Goal: Task Accomplishment & Management: Manage account settings

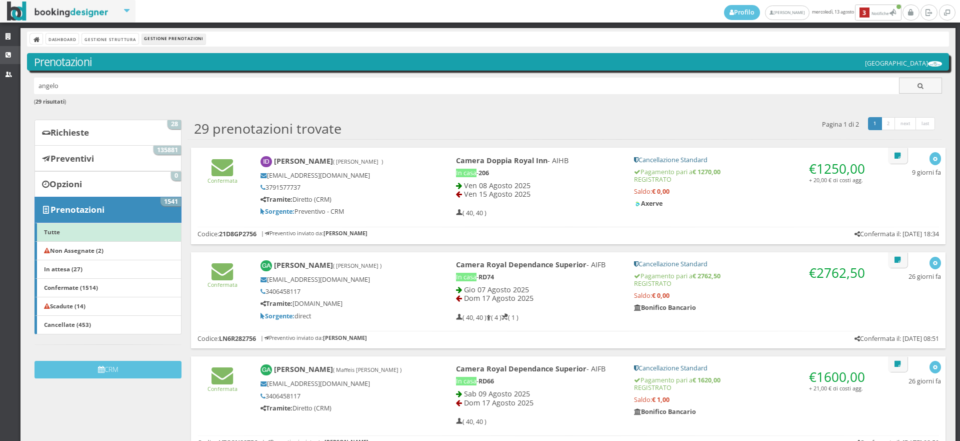
click at [0, 55] on link "CRM" at bounding box center [10, 55] width 21 height 18
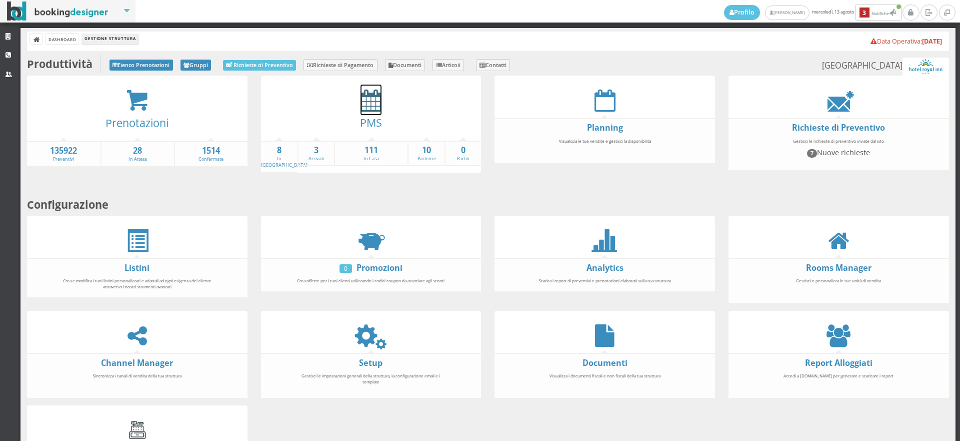
click at [365, 93] on icon at bounding box center [371, 100] width 21 height 23
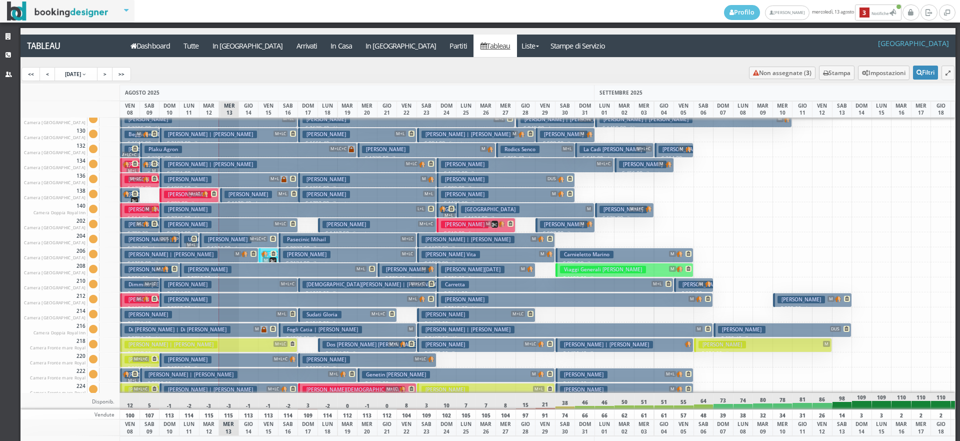
scroll to position [100, 0]
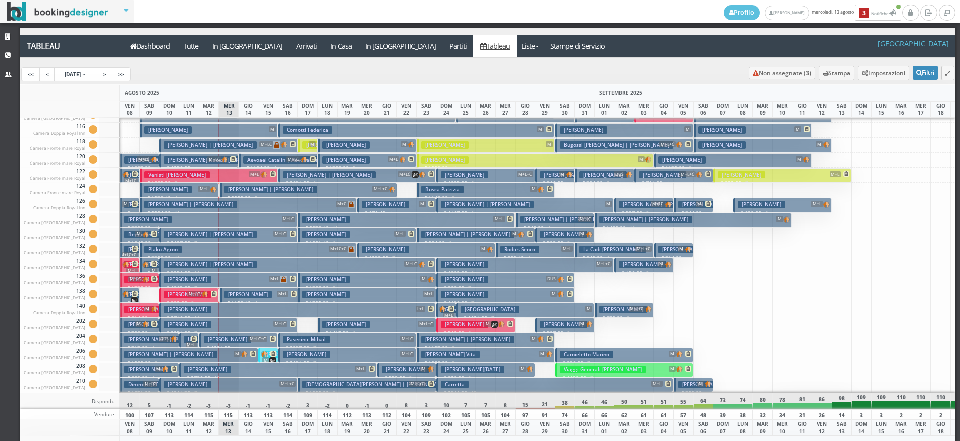
click at [181, 191] on h3 "Frganja Mladen" at bounding box center [169, 190] width 48 height 8
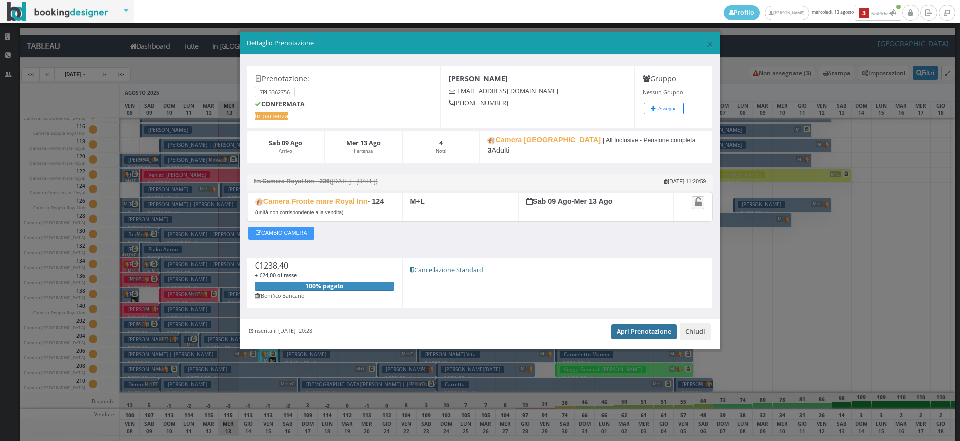
click at [648, 329] on link "Apri Prenotazione" at bounding box center [645, 331] width 66 height 15
click at [697, 330] on button "Chiudi" at bounding box center [695, 331] width 31 height 17
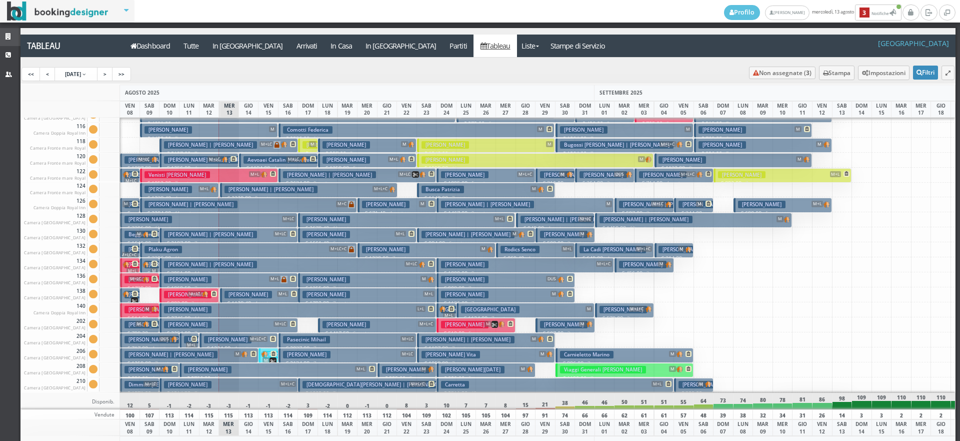
click at [0, 35] on link "Strutture" at bounding box center [10, 37] width 21 height 18
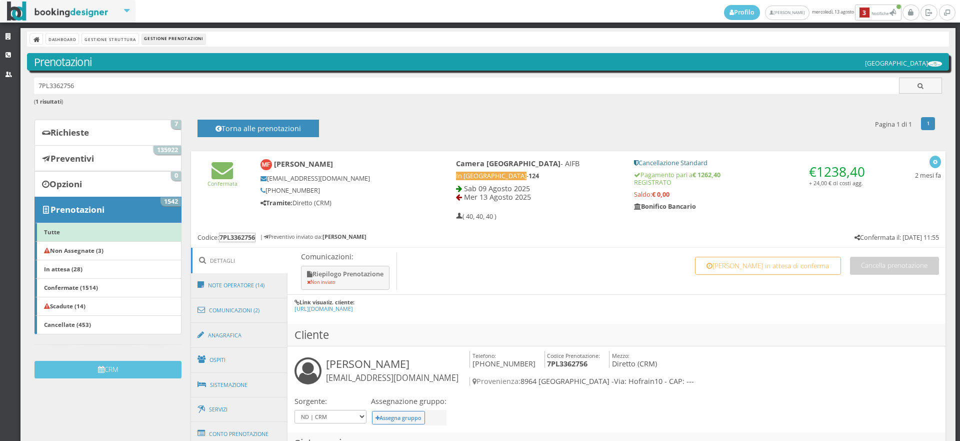
click at [215, 215] on div "Confermata Mladen Frganja s.frganja@icloud.com +41765427474 Tramite: Diretto (C…" at bounding box center [568, 188] width 755 height 74
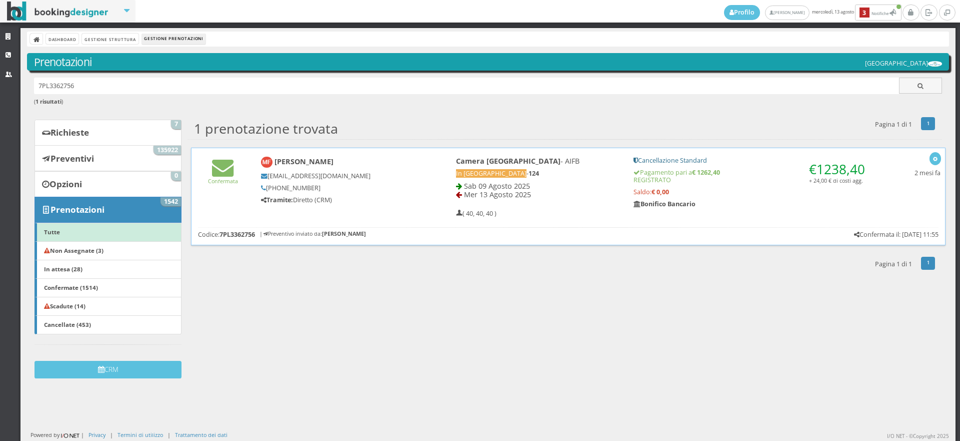
click at [233, 199] on div "Confermata Mladen Frganja s.frganja@icloud.com +41765427474 Tramite: Diretto (C…" at bounding box center [569, 185] width 754 height 74
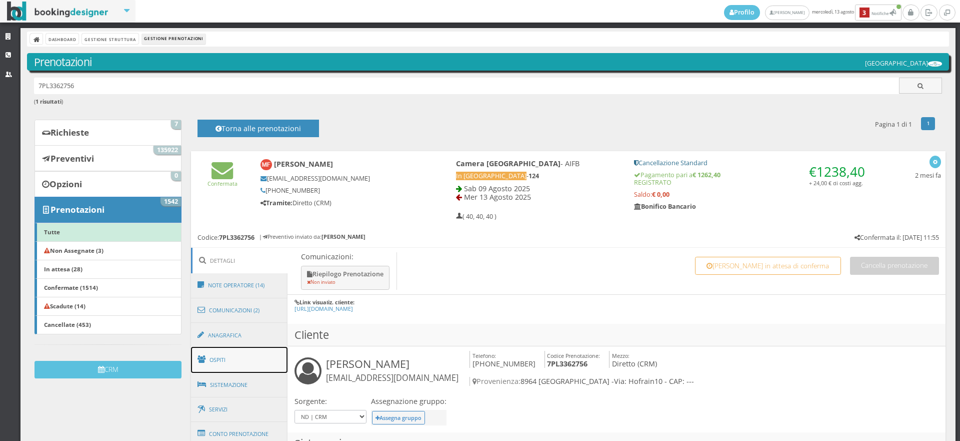
click at [244, 354] on link "Ospiti" at bounding box center [239, 360] width 97 height 26
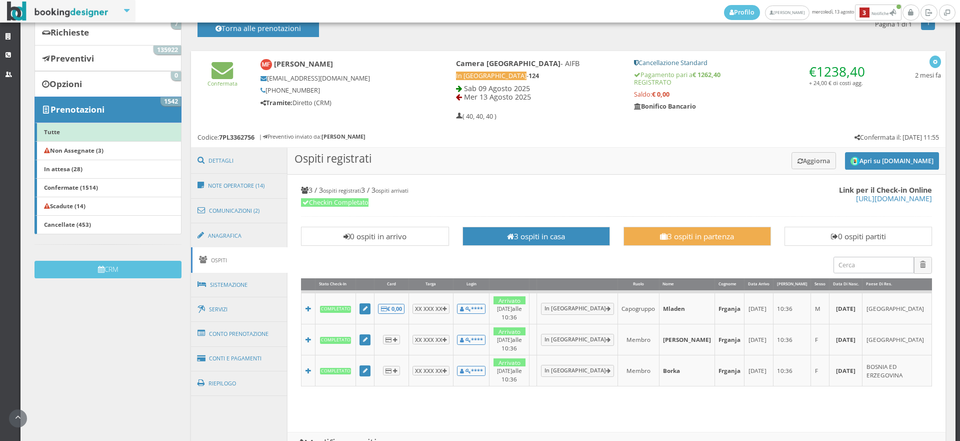
scroll to position [167, 0]
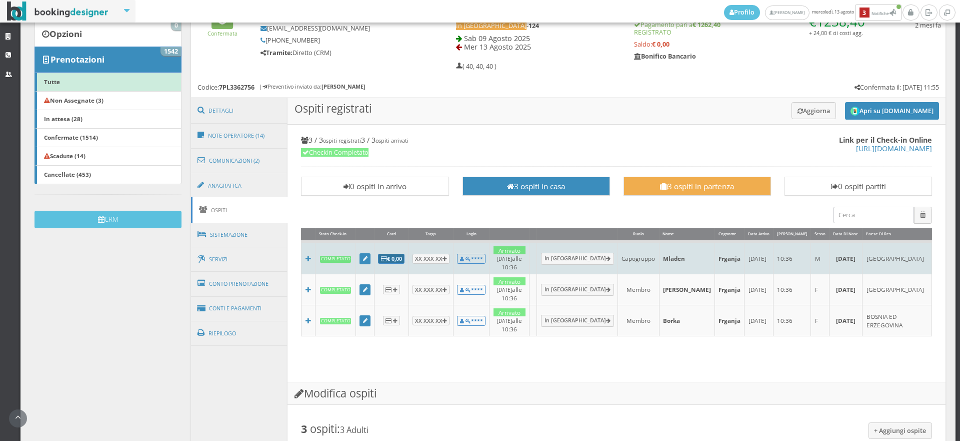
click at [381, 258] on icon at bounding box center [384, 260] width 6 height 6
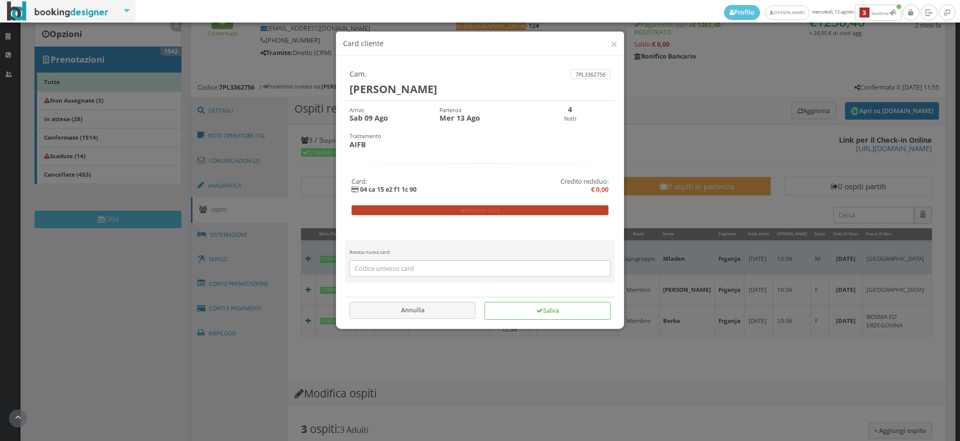
click at [434, 207] on button "Rimuovi Card" at bounding box center [481, 210] width 258 height 10
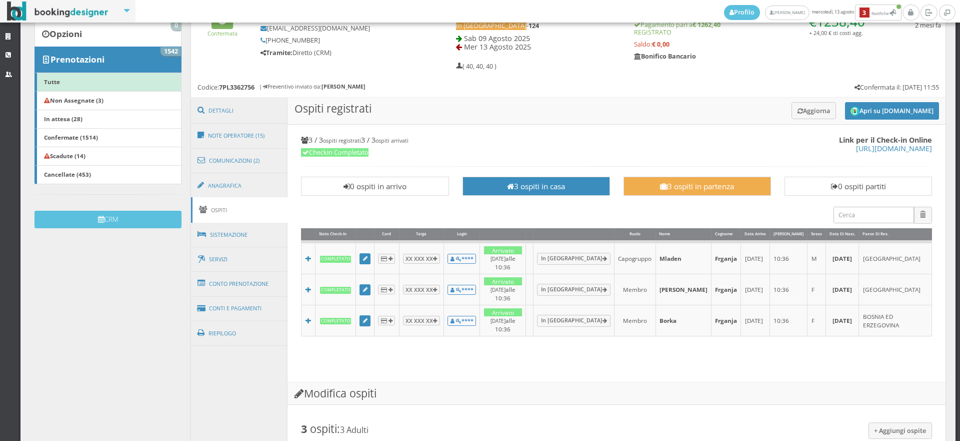
scroll to position [0, 0]
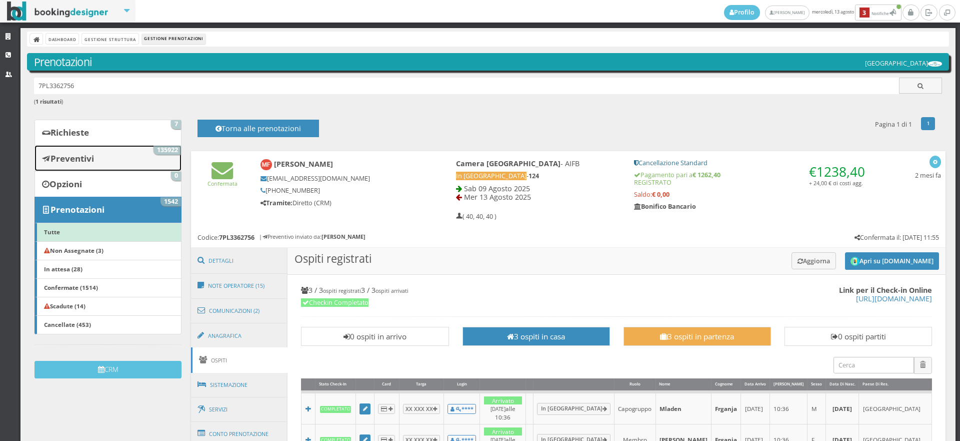
click at [119, 161] on link "Preventivi 135922" at bounding box center [108, 158] width 147 height 26
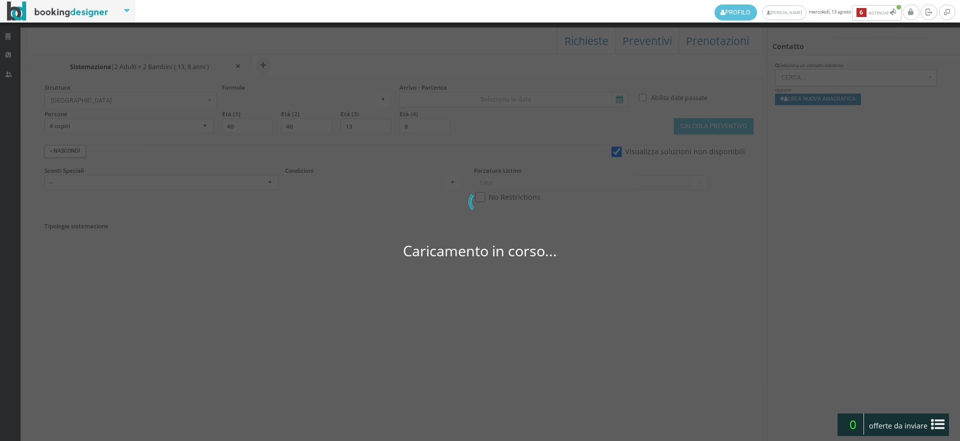
select select
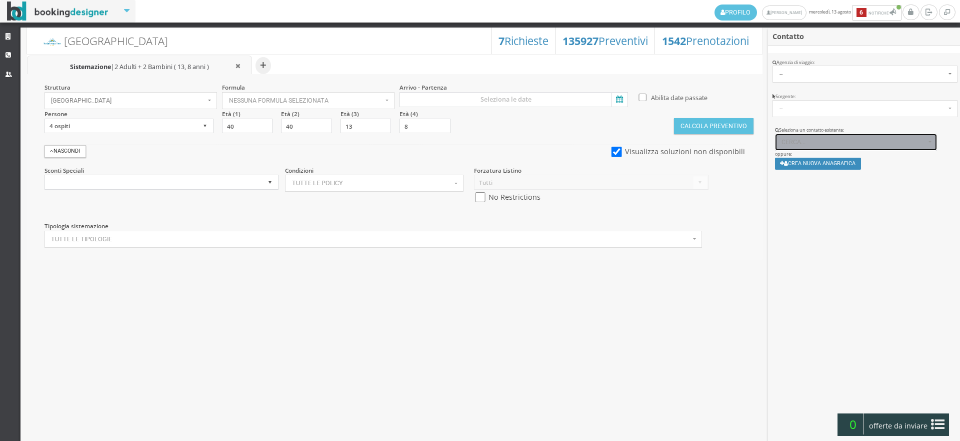
click at [825, 136] on button "Cerca..." at bounding box center [856, 142] width 163 height 17
paste input "[EMAIL_ADDRESS][DOMAIN_NAME]"
type input "giadabassanini4@gmail.co"
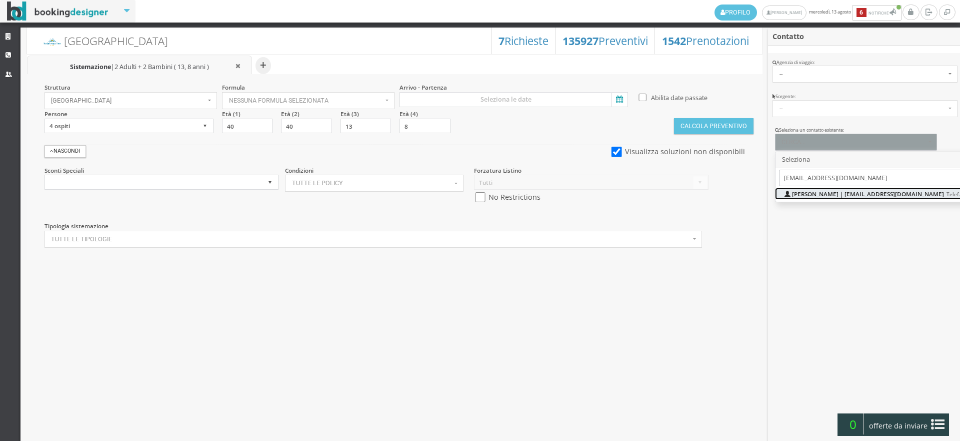
click at [817, 193] on span "Giada Bassanini | giadabassanini4@gmail.com Telef.: 3534783734" at bounding box center [893, 194] width 202 height 9
select select "e8a8a41b2d6111ee9a960608f5526cb6"
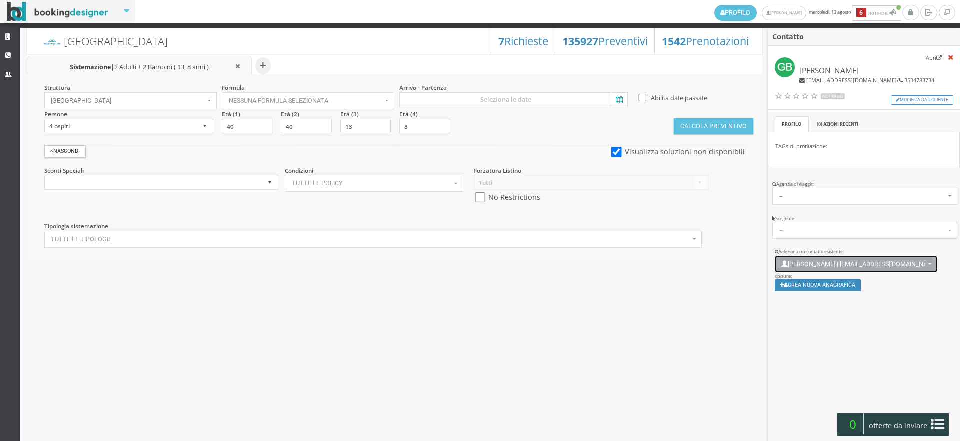
scroll to position [7, 0]
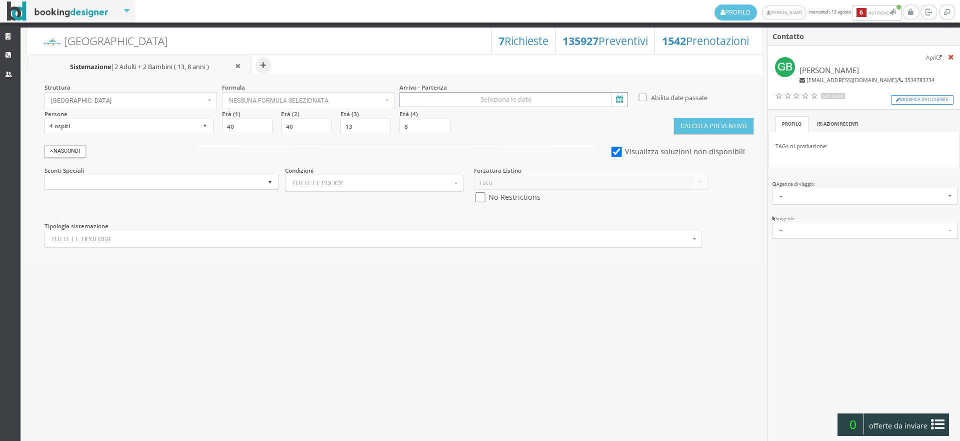
click at [557, 98] on input at bounding box center [514, 99] width 229 height 15
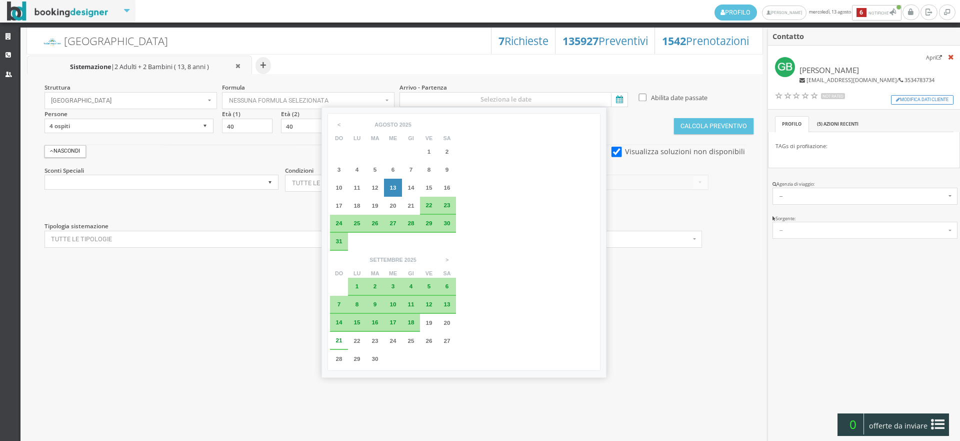
click at [447, 222] on span "30" at bounding box center [447, 223] width 7 height 7
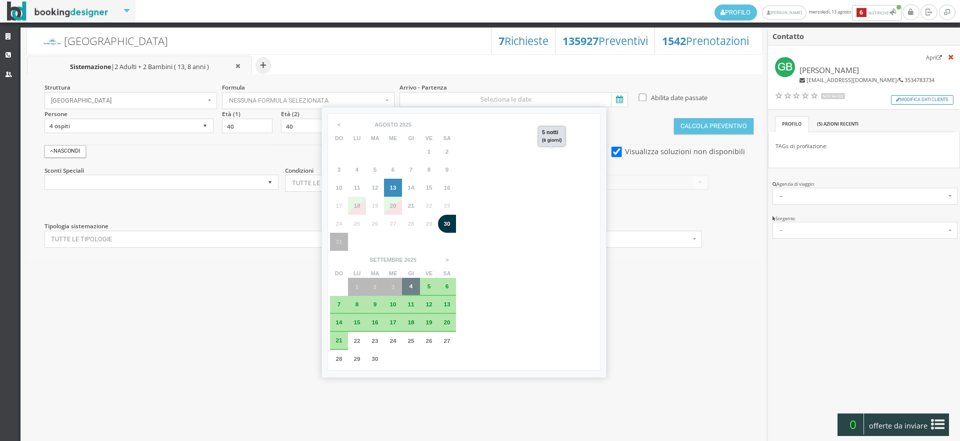
click at [415, 283] on div "4" at bounding box center [411, 286] width 8 height 6
type input "30 ago 2025 - 04 set 2025"
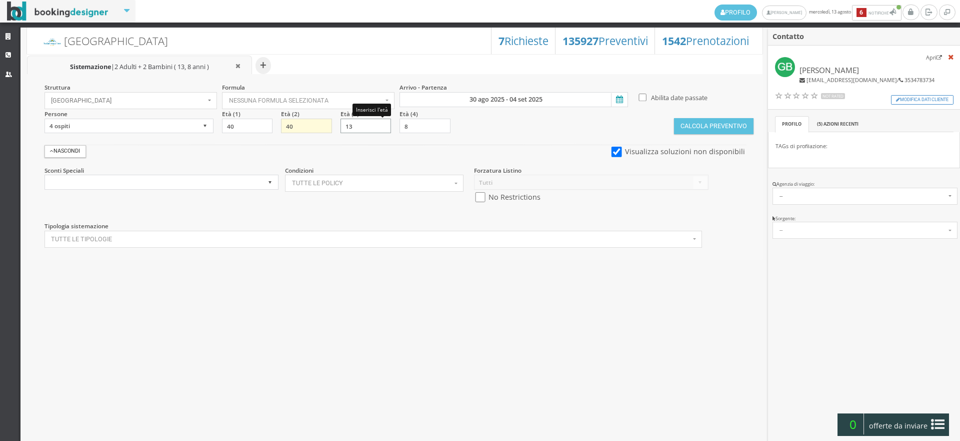
drag, startPoint x: 355, startPoint y: 122, endPoint x: 327, endPoint y: 121, distance: 28.0
click at [327, 121] on div "Struttura Hotel Royal Inn × Seleziona Bianchi Hotels Bianchi Hotels Hotel Ambas…" at bounding box center [395, 167] width 736 height 186
type input "9"
type input "11"
click at [484, 200] on input "checkbox" at bounding box center [480, 197] width 13 height 11
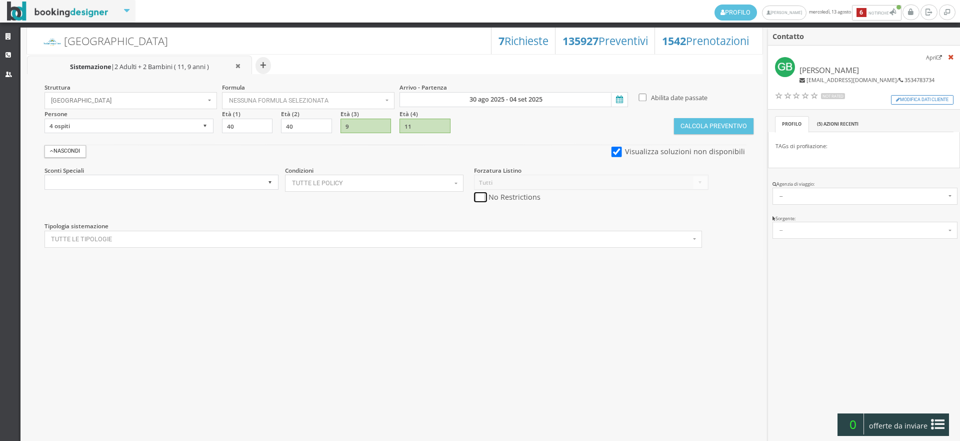
checkbox input "true"
click at [710, 127] on button "Calcola Preventivo" at bounding box center [713, 126] width 79 height 16
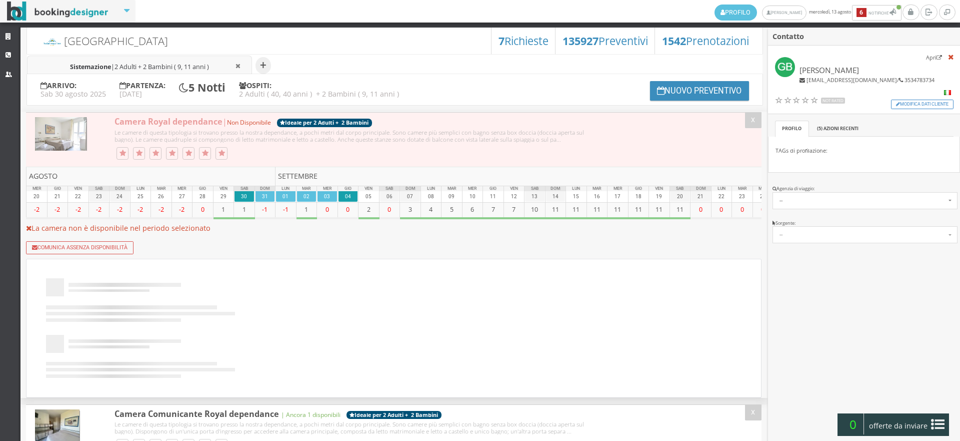
scroll to position [111, 0]
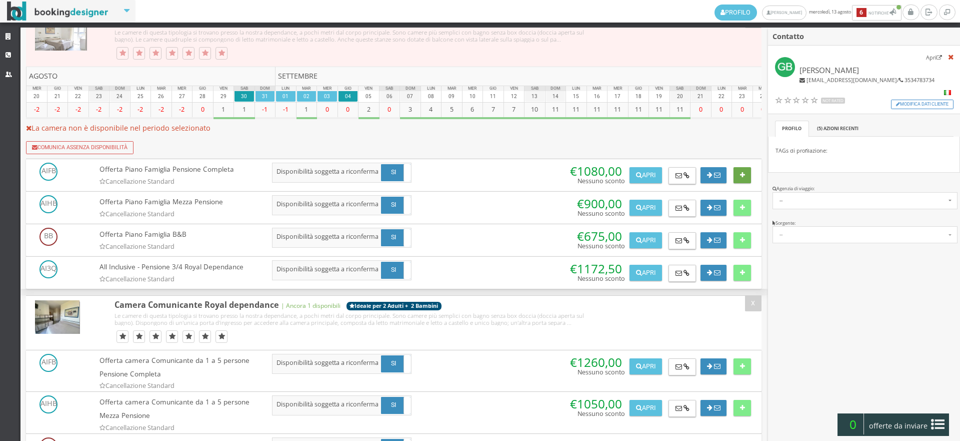
click at [748, 183] on button at bounding box center [743, 175] width 18 height 16
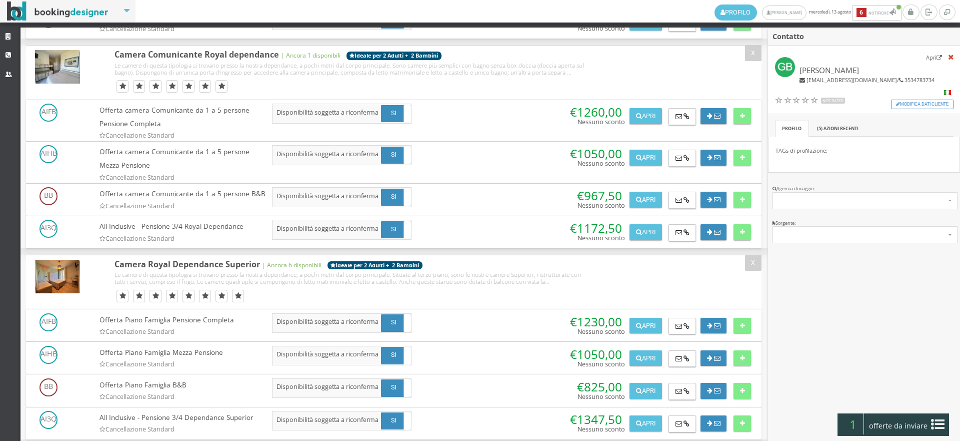
scroll to position [611, 0]
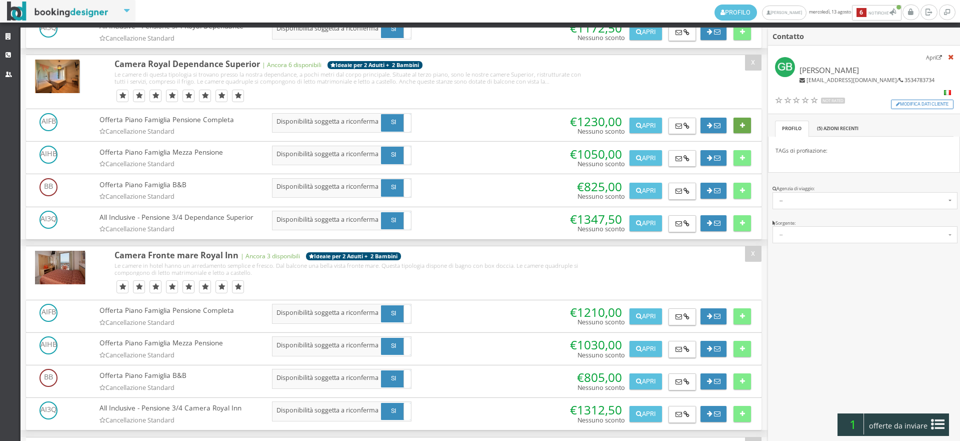
drag, startPoint x: 731, startPoint y: 153, endPoint x: 734, endPoint y: 158, distance: 5.4
click at [731, 134] on div at bounding box center [739, 123] width 25 height 21
click at [737, 134] on button at bounding box center [743, 126] width 18 height 16
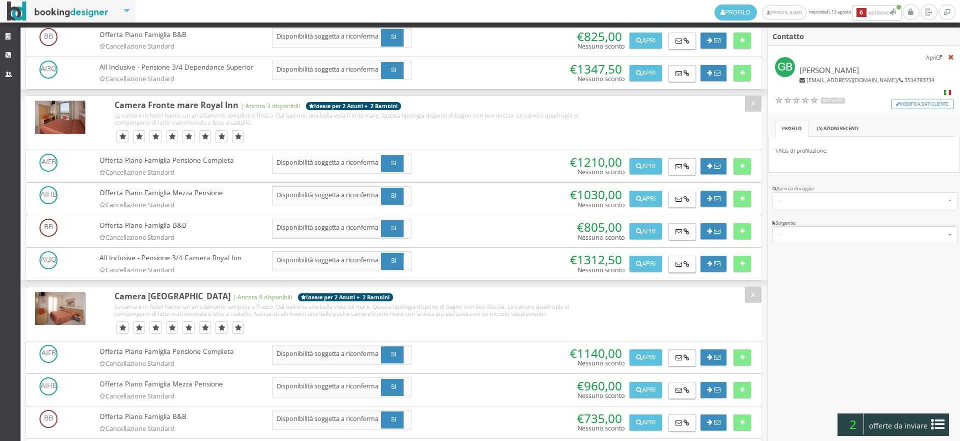
scroll to position [1056, 0]
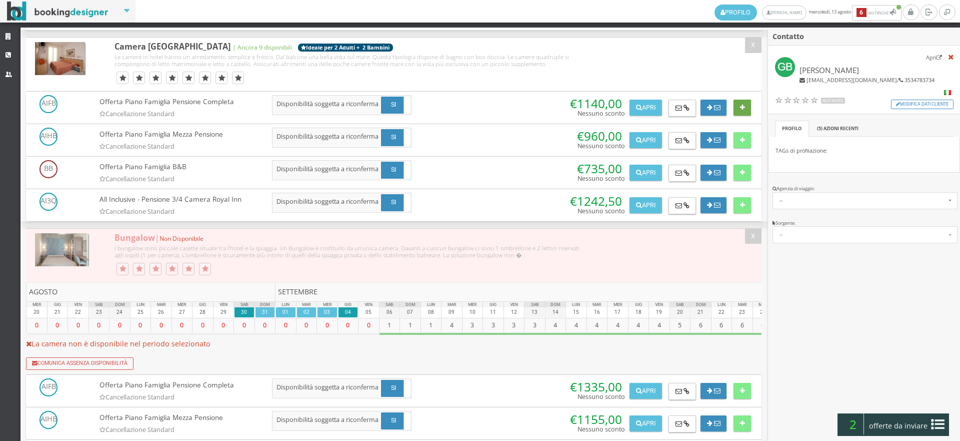
click at [745, 116] on button at bounding box center [743, 108] width 18 height 16
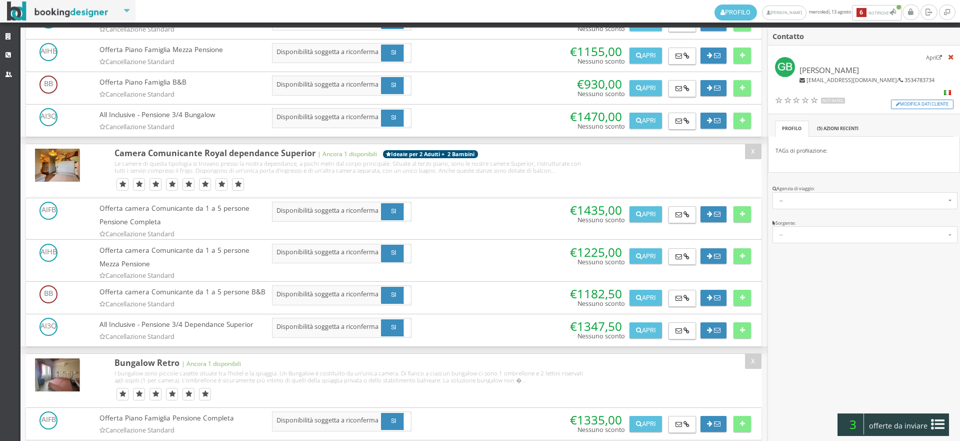
scroll to position [1952, 0]
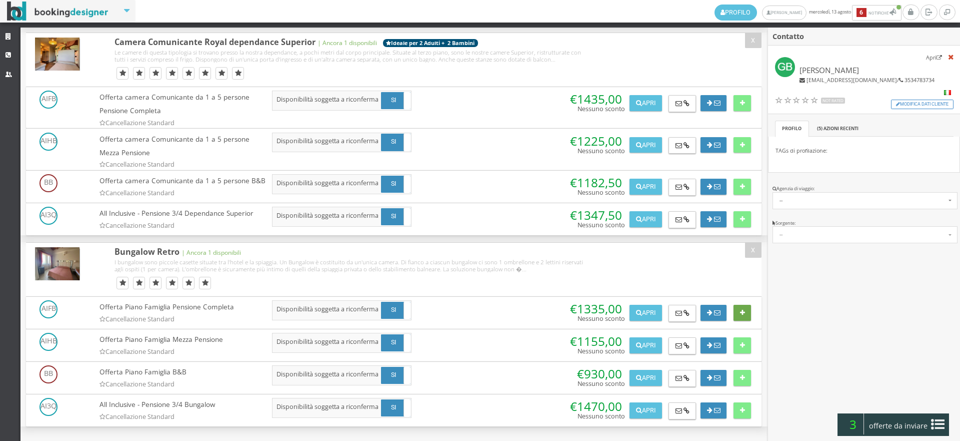
click at [734, 305] on button at bounding box center [743, 313] width 18 height 16
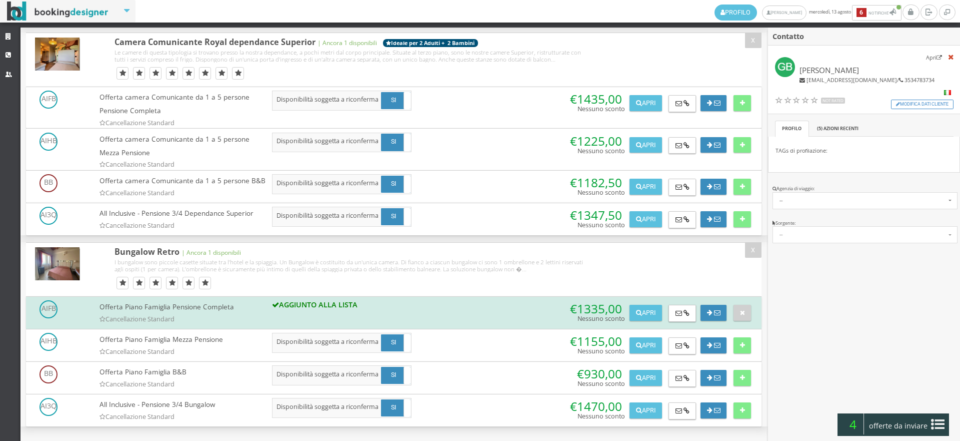
click at [891, 437] on div "Contatto Apri Giada Bassanini giadabassanini4@gmail.com / 3534783734 Not Rated …" at bounding box center [864, 246] width 192 height 436
click at [904, 430] on span "offerte da inviare" at bounding box center [898, 426] width 65 height 16
click at [0, 0] on button "Riepilogo >>" at bounding box center [0, 0] width 0 height 0
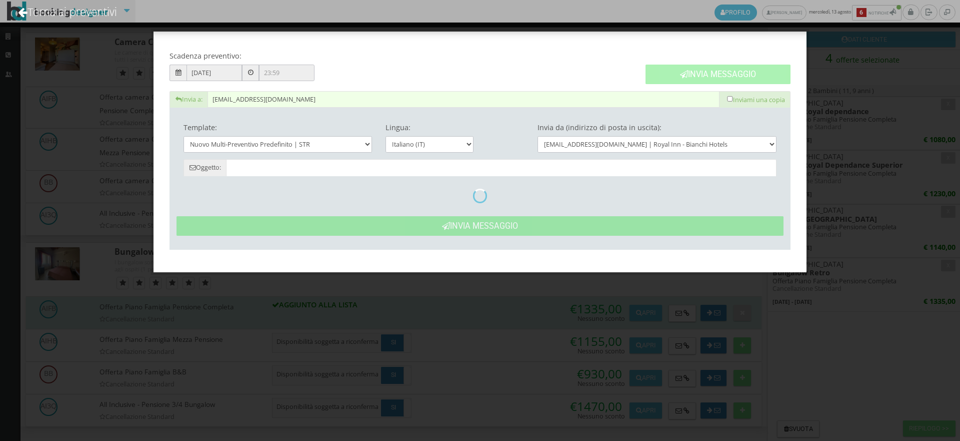
click at [681, 71] on div "Invia Messaggio" at bounding box center [718, 69] width 159 height 44
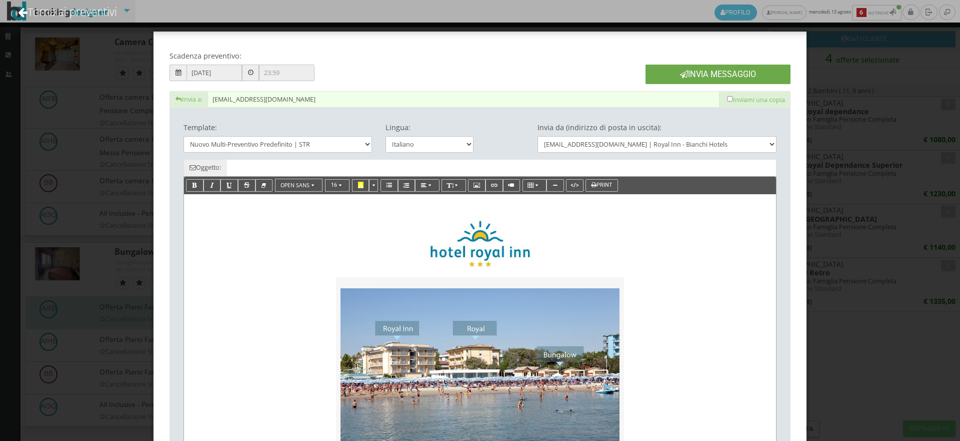
type input "Nuovo Preventivo - Giada Bassanini dal 30/08/2025 al 04/09/2025"
click at [674, 72] on button "Invia Messaggio" at bounding box center [718, 75] width 145 height 20
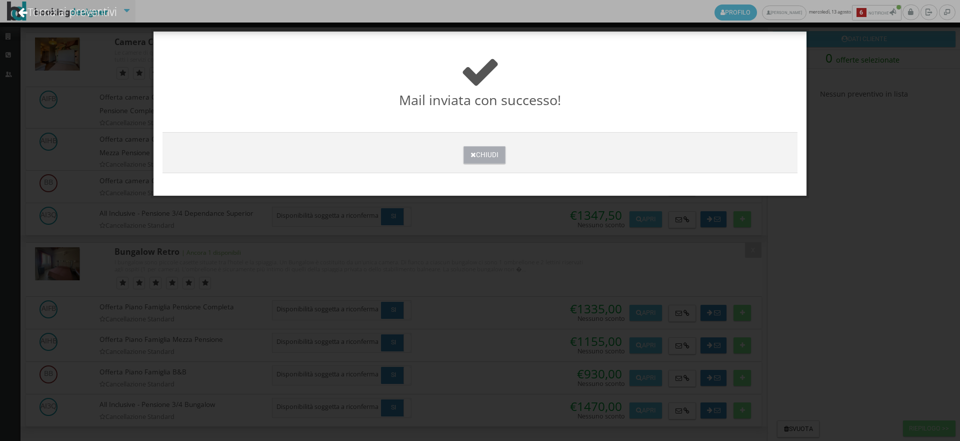
click at [474, 147] on button "Chiudi" at bounding box center [485, 155] width 42 height 18
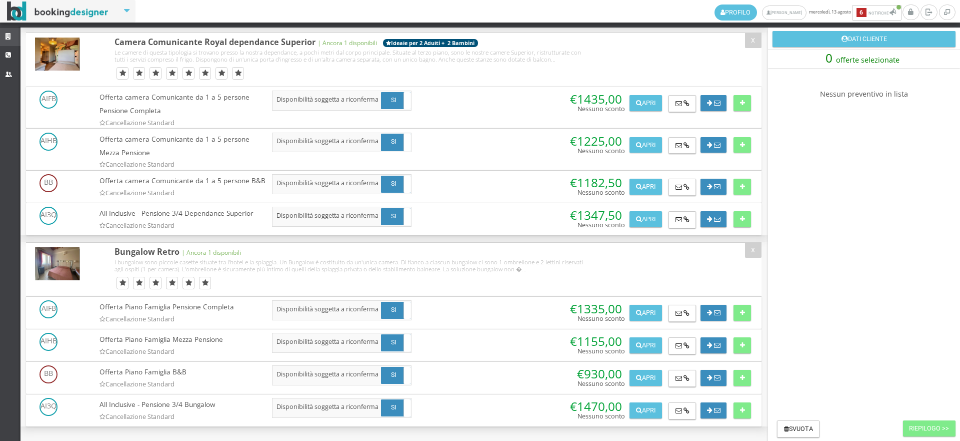
click at [9, 40] on icon at bounding box center [10, 37] width 8 height 7
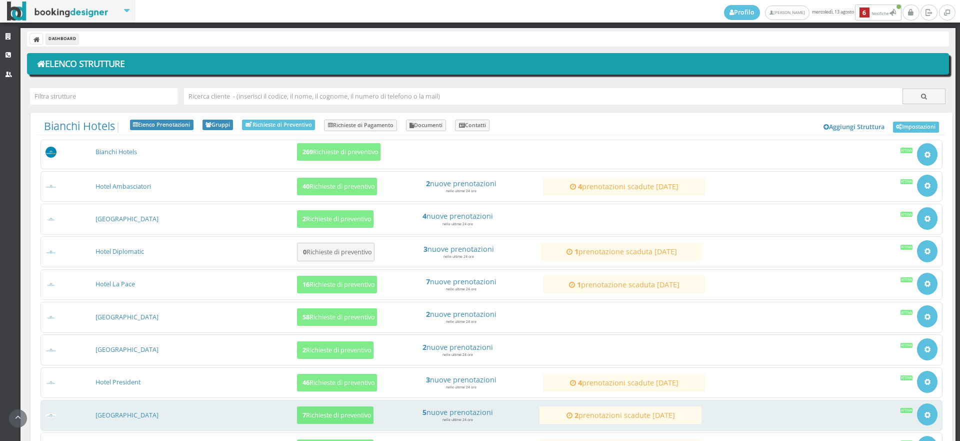
scroll to position [111, 0]
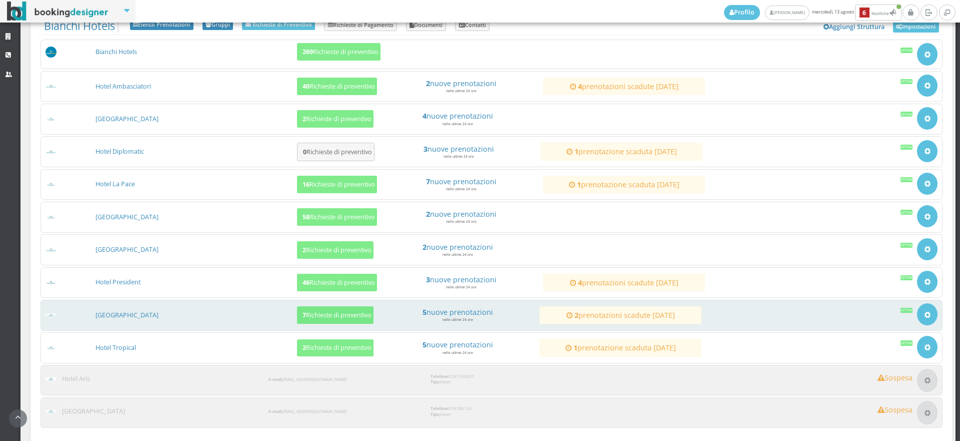
click at [329, 304] on div "[GEOGRAPHIC_DATA] 7 Richieste di preventivo 5 nuove prenotazioni nelle ultime 2…" at bounding box center [492, 315] width 902 height 31
click at [328, 317] on h5 "7 Richieste di preventivo" at bounding box center [336, 315] width 72 height 8
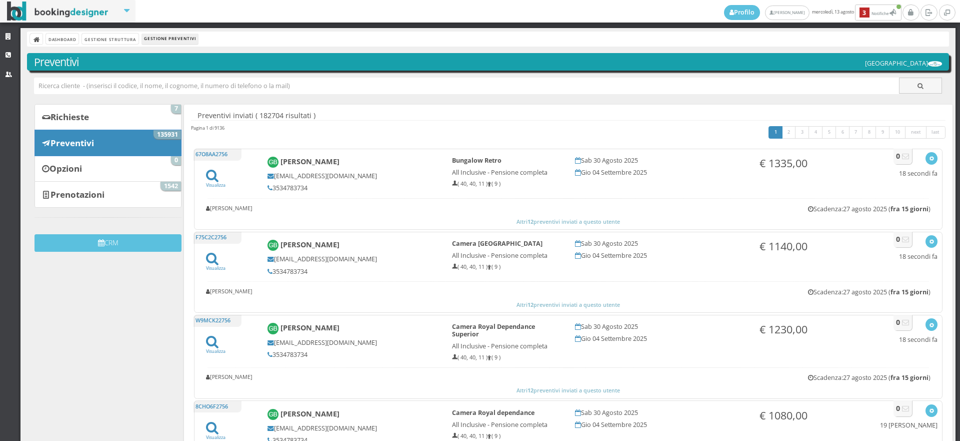
drag, startPoint x: 0, startPoint y: 0, endPoint x: 69, endPoint y: 83, distance: 107.6
click at [69, 83] on input "text" at bounding box center [467, 86] width 866 height 17
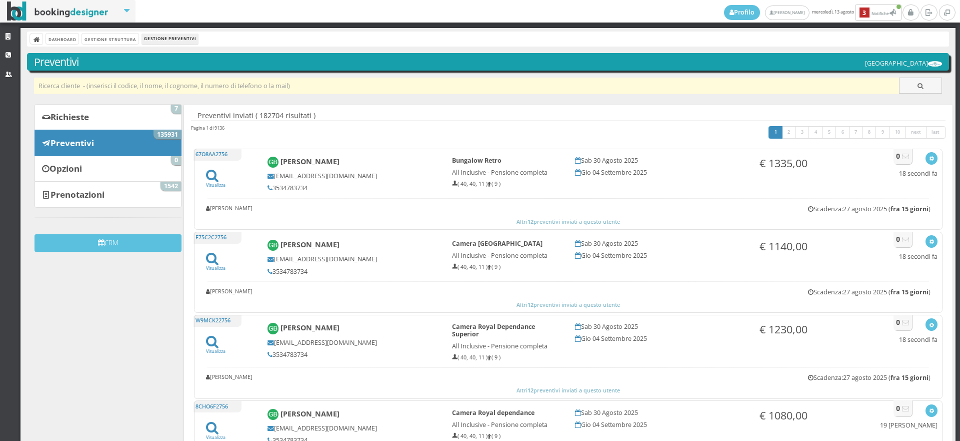
paste input "[EMAIL_ADDRESS][DOMAIN_NAME]"
type input "[EMAIL_ADDRESS][DOMAIN_NAME]"
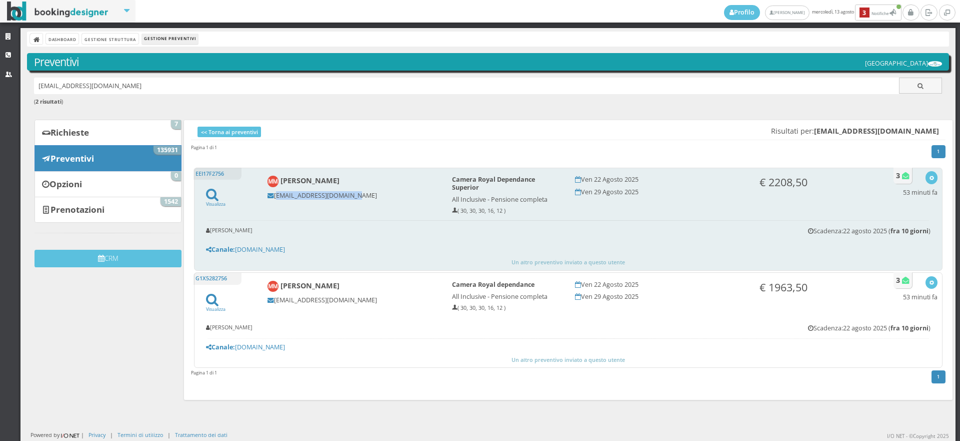
drag, startPoint x: 364, startPoint y: 197, endPoint x: 274, endPoint y: 191, distance: 90.3
click at [274, 191] on div "[PERSON_NAME] [EMAIL_ADDRESS][DOMAIN_NAME]" at bounding box center [353, 187] width 185 height 33
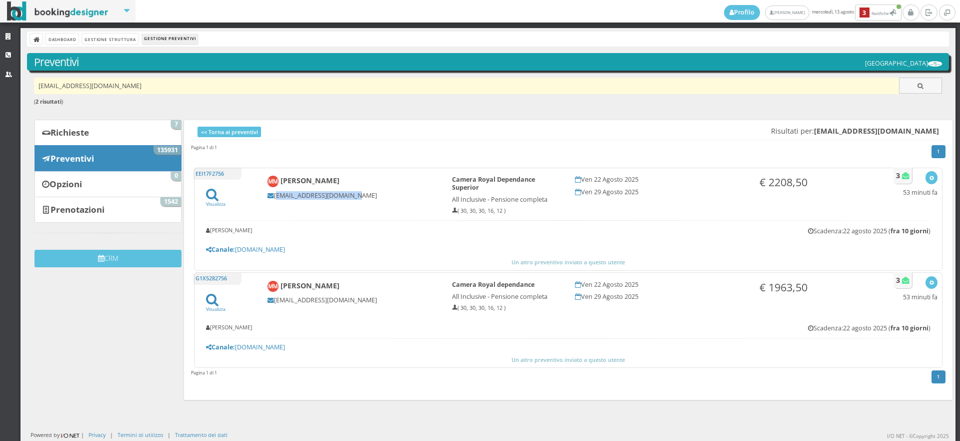
copy h5 "[EMAIL_ADDRESS][DOMAIN_NAME]"
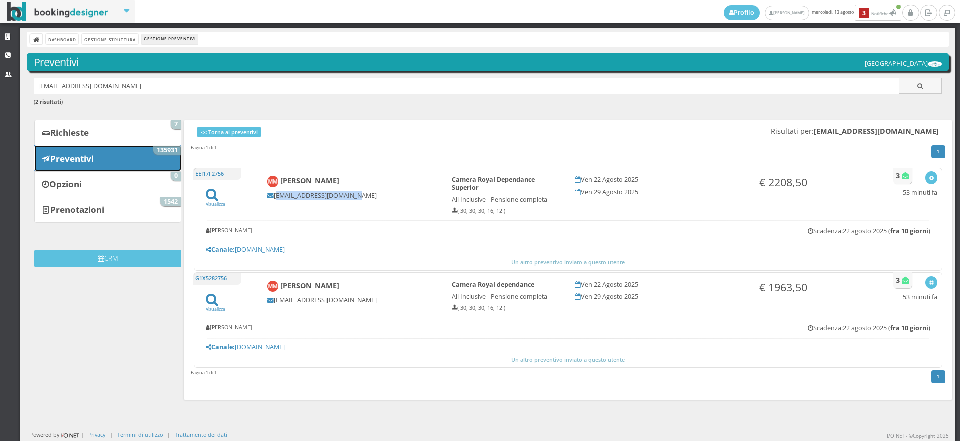
click at [114, 148] on link "Preventivi 135931" at bounding box center [108, 158] width 147 height 26
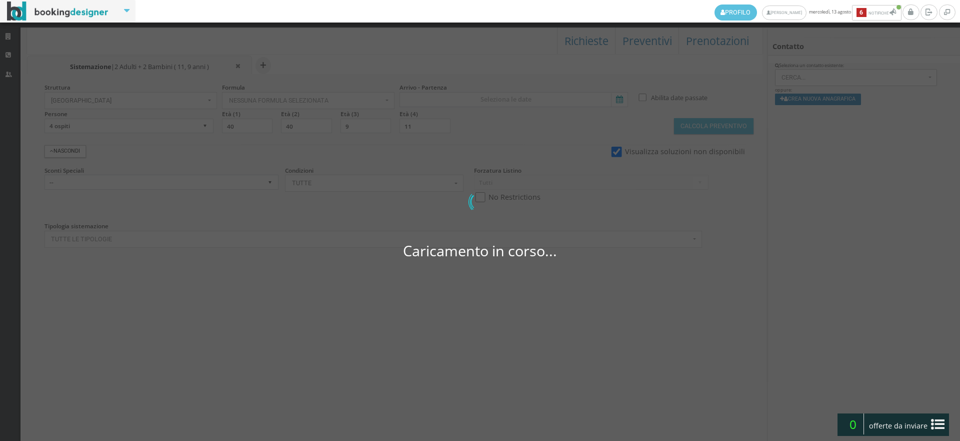
select select
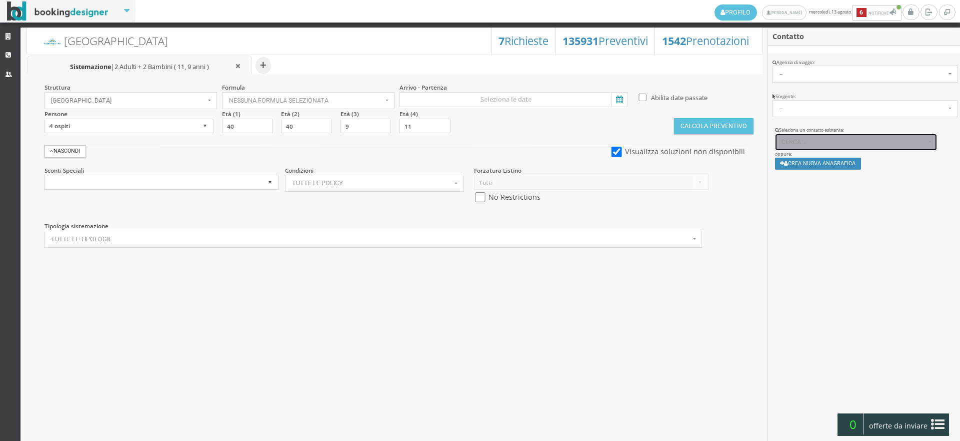
click at [812, 142] on span "Cerca..." at bounding box center [854, 142] width 144 height 7
paste input "[EMAIL_ADDRESS][DOMAIN_NAME]"
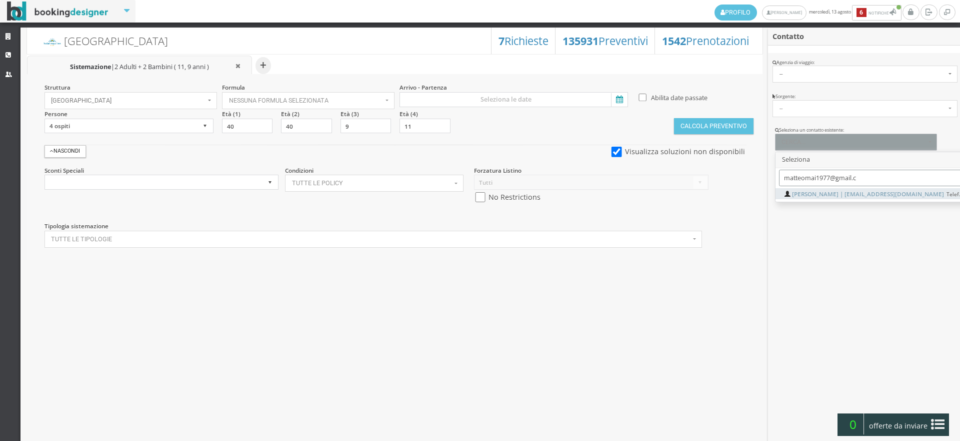
type input "matteomai1977@gmail.c"
click at [810, 197] on span "Matteo Mai | matteomai1977@gmail.com Telef.: null" at bounding box center [882, 194] width 181 height 9
select select "38b4d63277c011f0bcd50aeaebb5e02f"
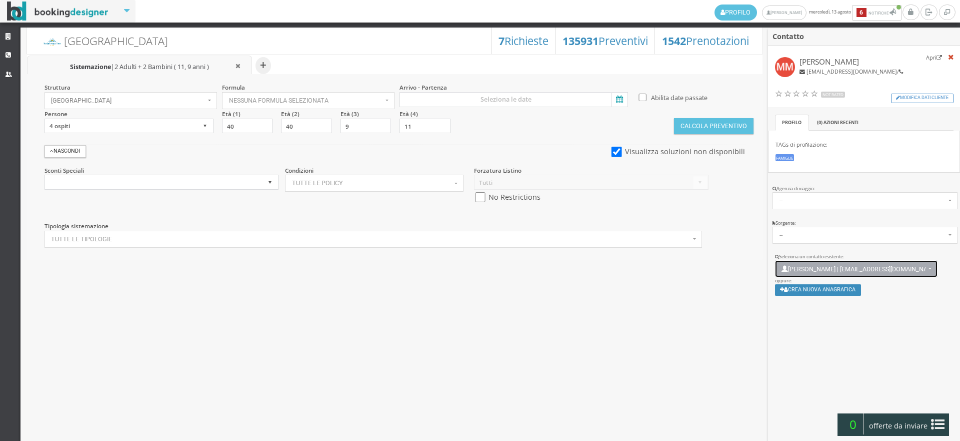
scroll to position [7, 0]
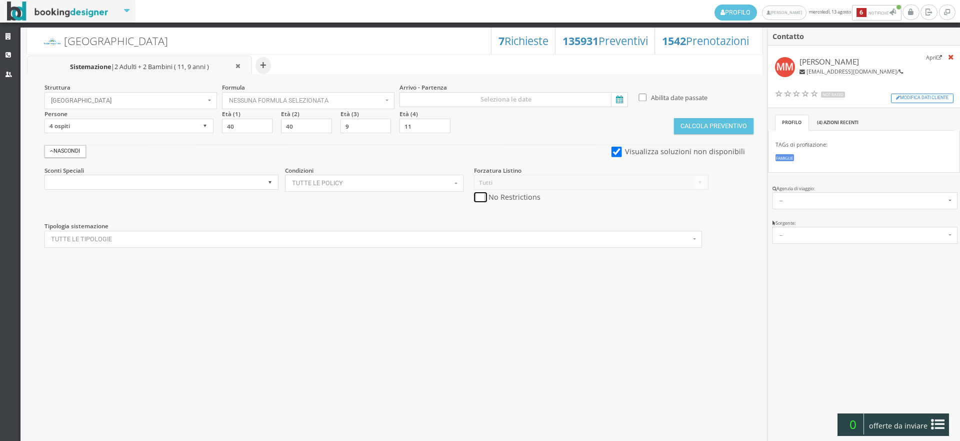
click at [482, 196] on input "checkbox" at bounding box center [480, 197] width 13 height 11
checkbox input "true"
click at [494, 98] on input at bounding box center [514, 99] width 229 height 15
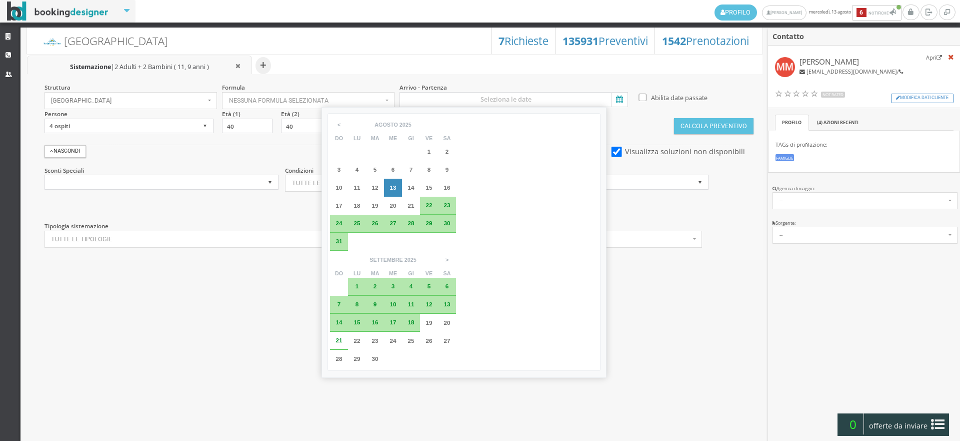
click at [430, 205] on span "22" at bounding box center [429, 205] width 7 height 7
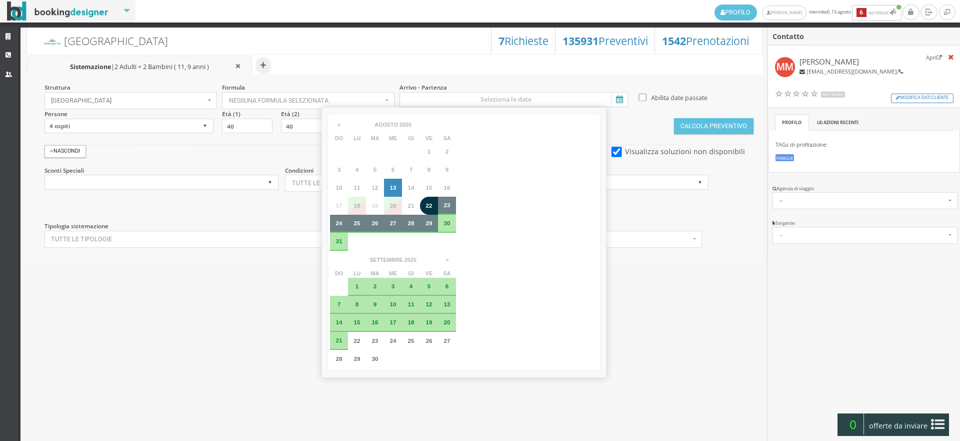
click at [431, 223] on span "29" at bounding box center [429, 223] width 7 height 7
type input "22 ago 2025 - 29 ago 2025"
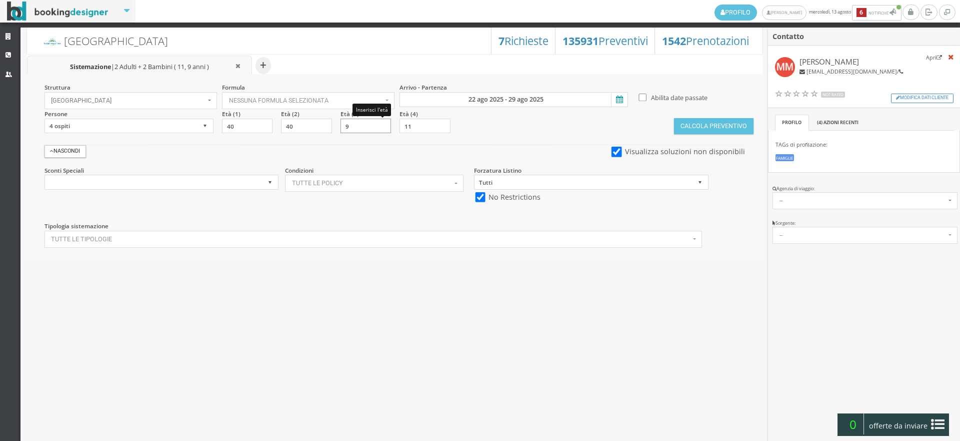
drag, startPoint x: 348, startPoint y: 123, endPoint x: 339, endPoint y: 123, distance: 9.5
click at [339, 123] on section "Età (3) 9 Inserisci l'età" at bounding box center [368, 122] width 59 height 24
type input "6"
type input "12"
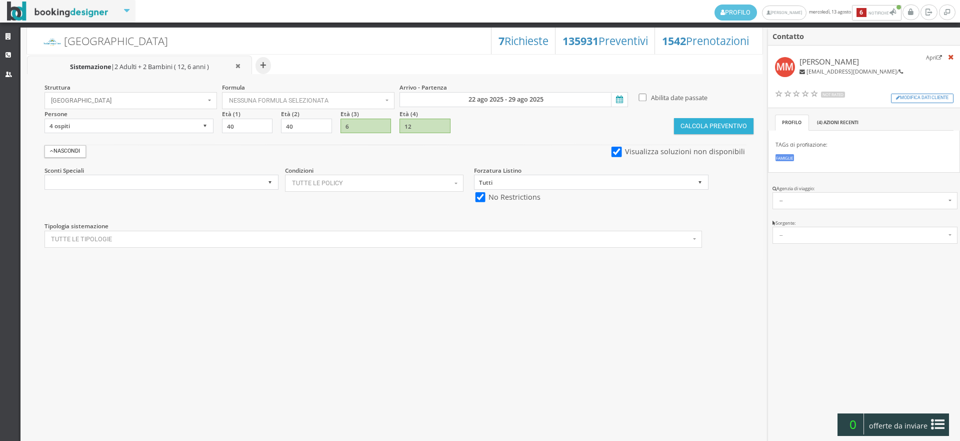
click at [743, 128] on button "Calcola Preventivo" at bounding box center [713, 126] width 79 height 16
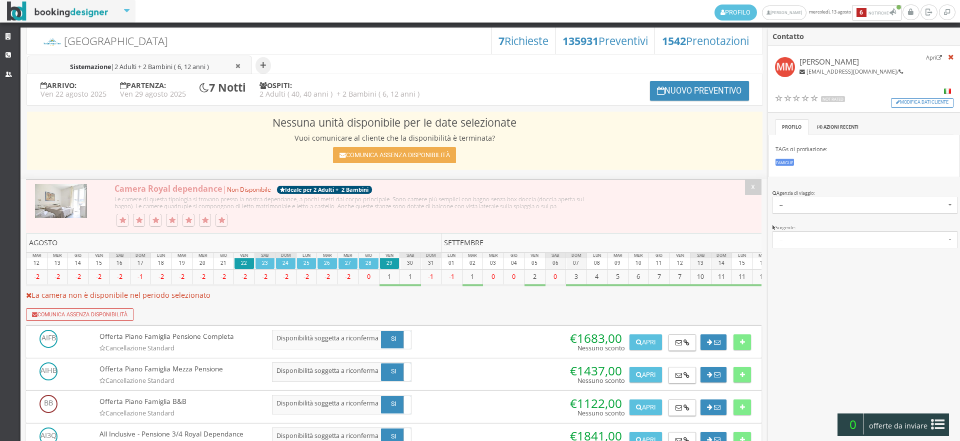
scroll to position [167, 0]
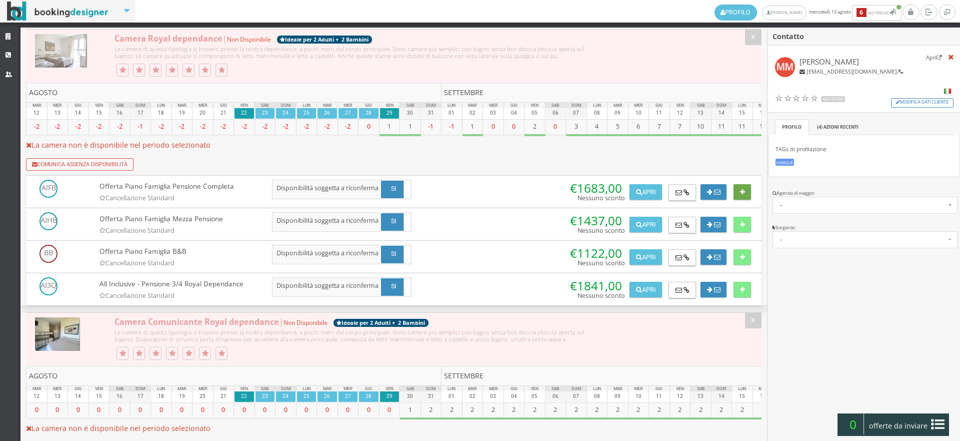
click at [740, 196] on icon at bounding box center [742, 192] width 5 height 7
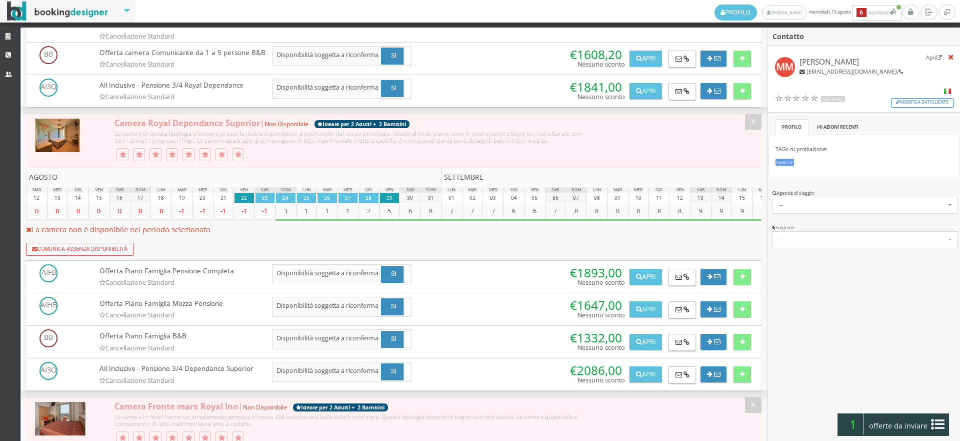
scroll to position [944, 0]
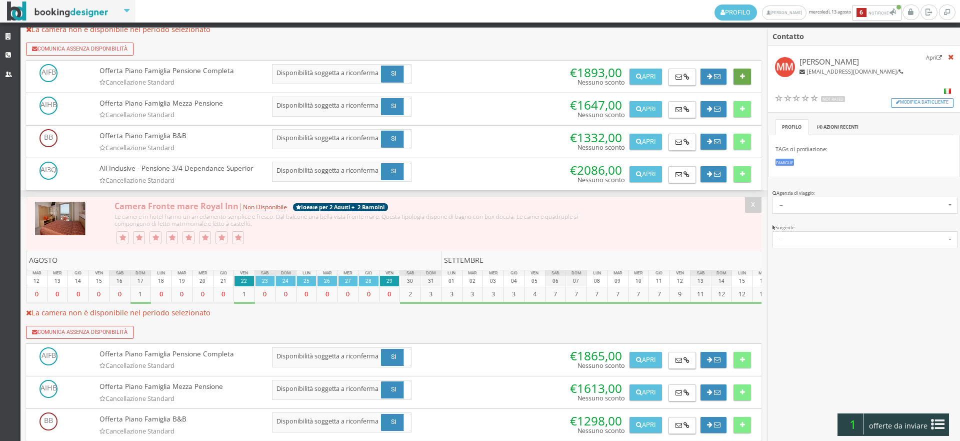
click at [734, 85] on button at bounding box center [743, 77] width 18 height 16
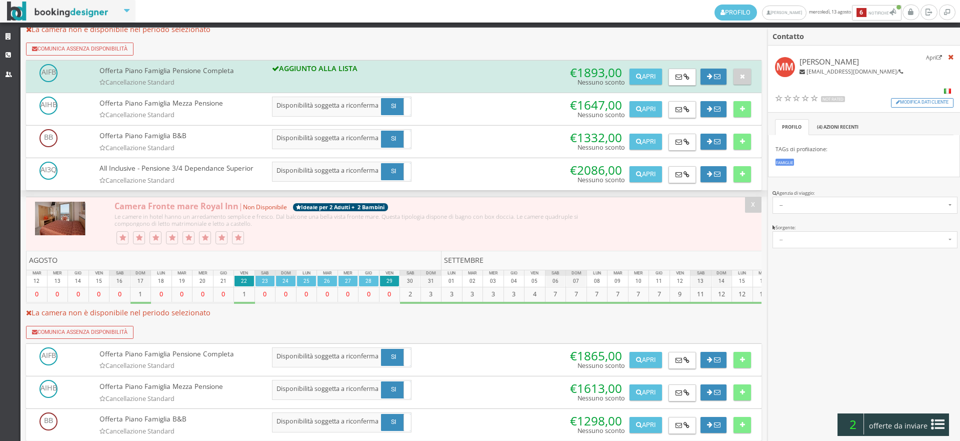
click at [895, 428] on span "offerte da inviare" at bounding box center [898, 426] width 65 height 16
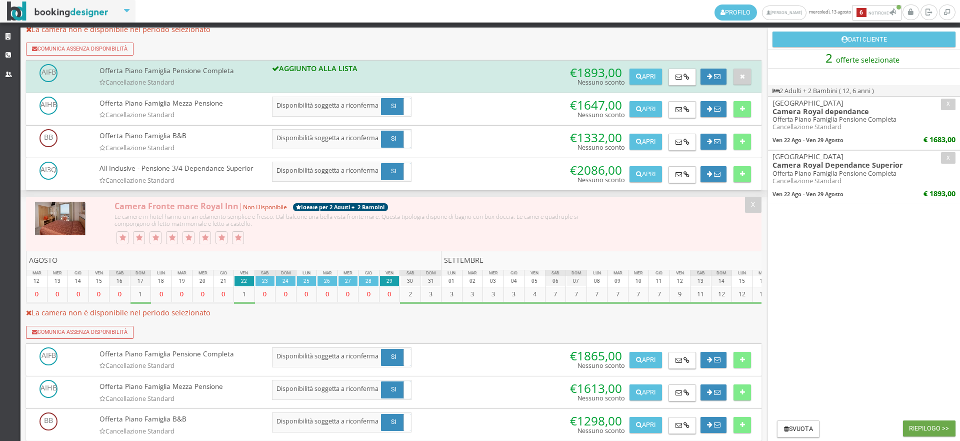
click at [923, 427] on button "Riepilogo >>" at bounding box center [929, 428] width 53 height 16
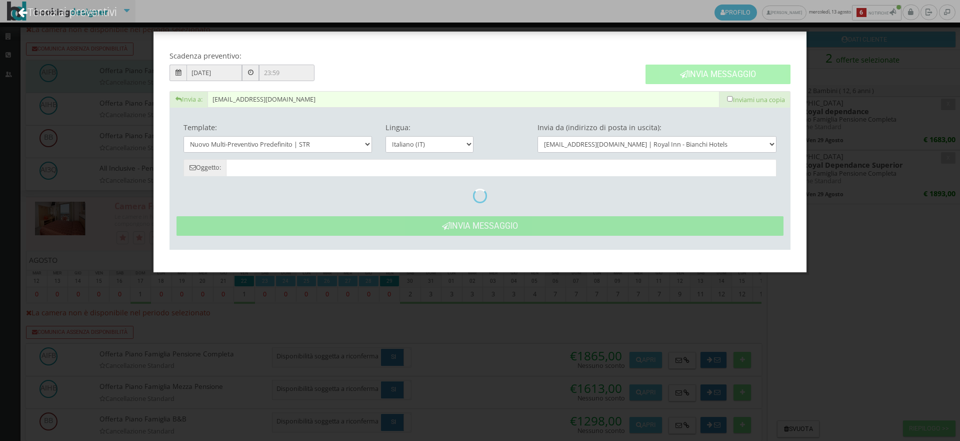
click at [732, 75] on button "Invia Messaggio" at bounding box center [718, 75] width 145 height 20
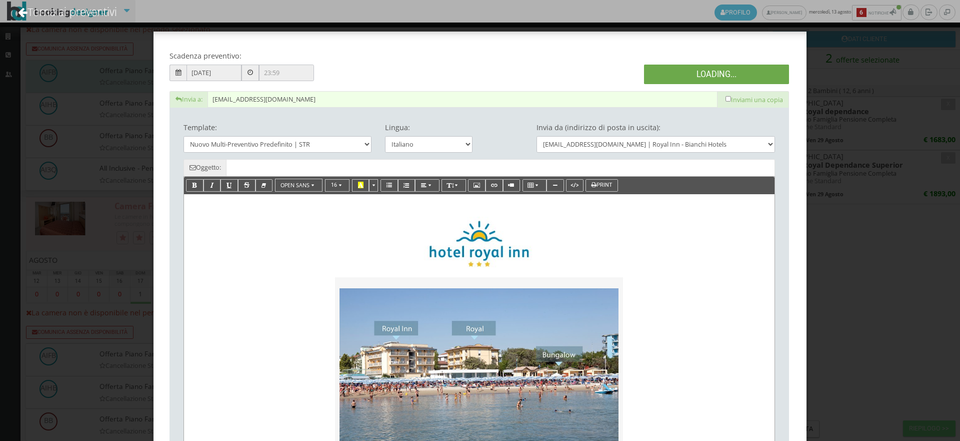
type input "Nuovo Preventivo - Matteo Mai dal 22/08/2025 al 29/08/2025"
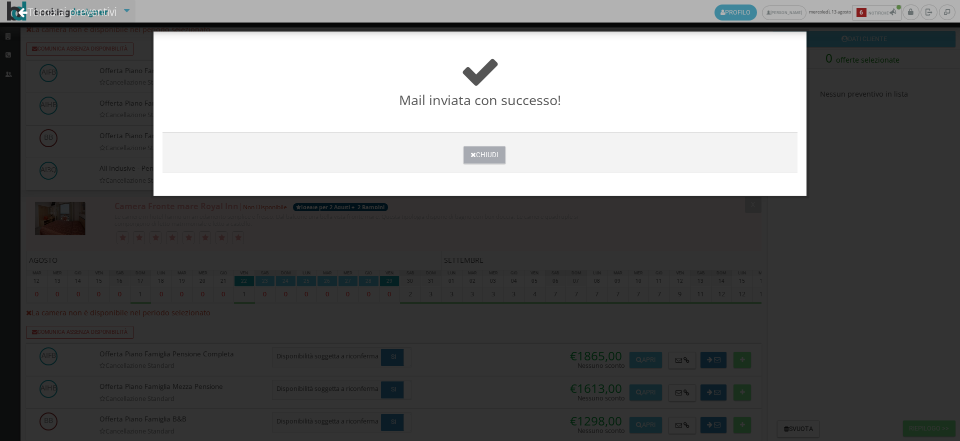
drag, startPoint x: 486, startPoint y: 162, endPoint x: 294, endPoint y: 105, distance: 200.3
click at [486, 161] on button "Chiudi" at bounding box center [485, 155] width 42 height 18
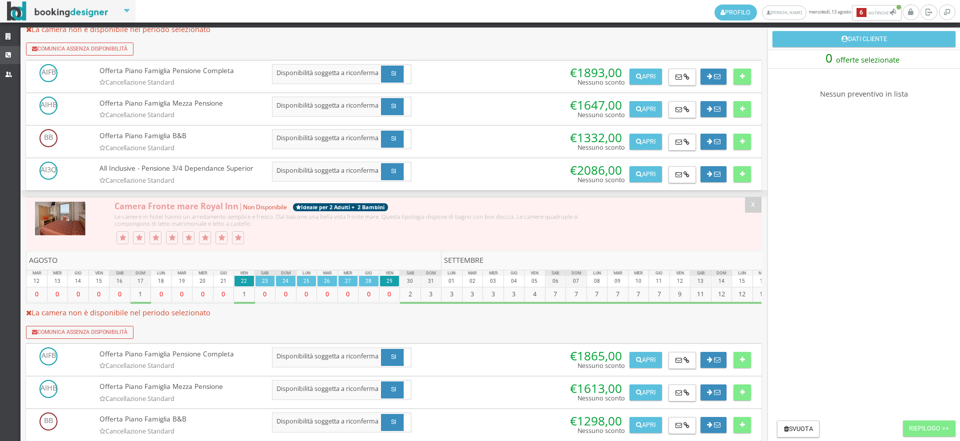
click at [0, 52] on link "CRM" at bounding box center [10, 55] width 21 height 18
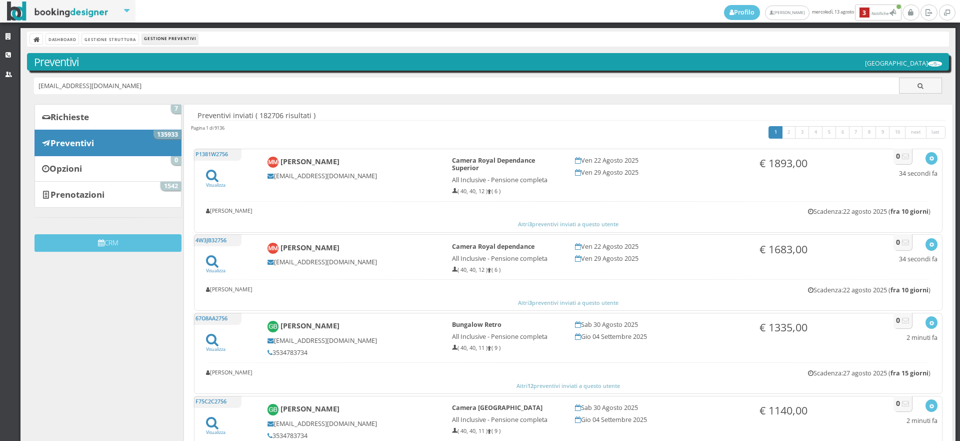
type input "[EMAIL_ADDRESS][DOMAIN_NAME]"
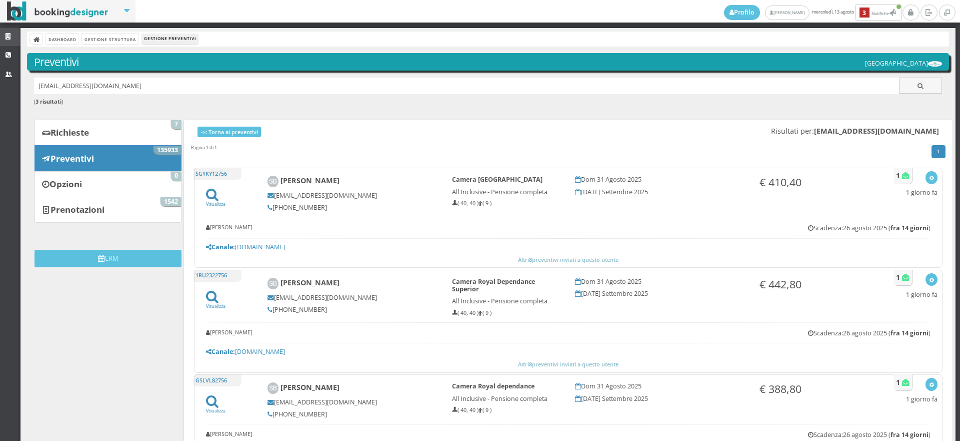
click at [6, 35] on icon at bounding box center [10, 37] width 8 height 7
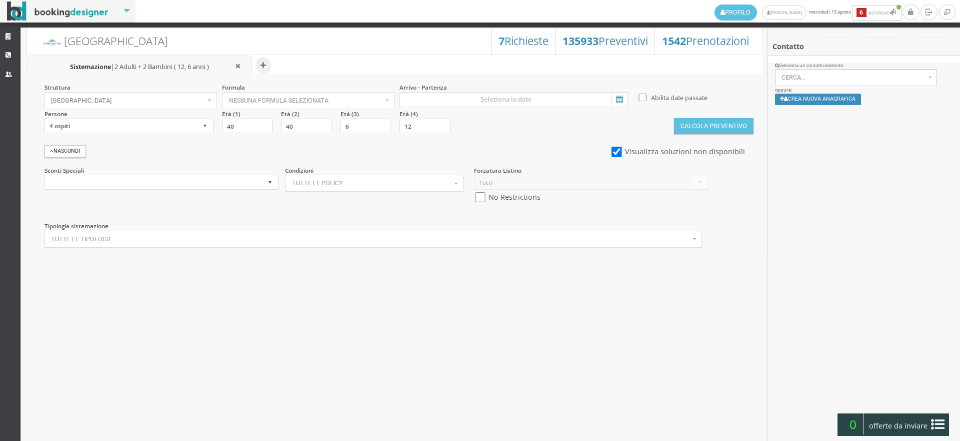
select select
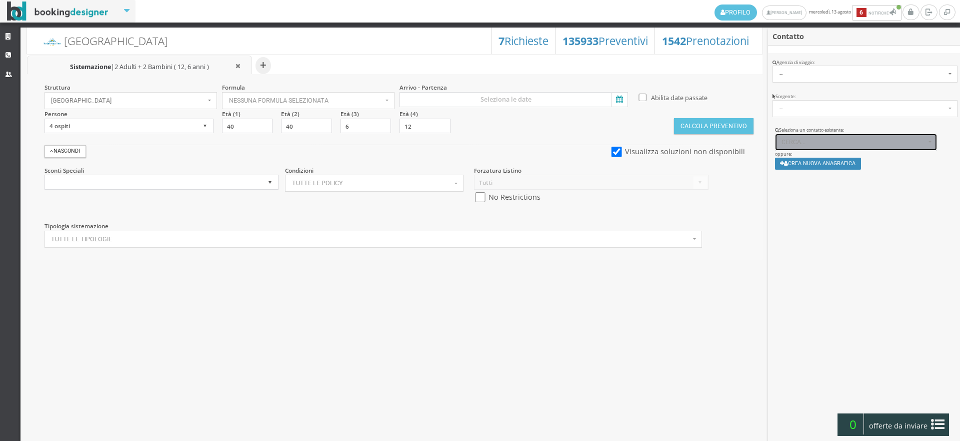
click at [830, 137] on button "Cerca..." at bounding box center [856, 142] width 163 height 17
paste input "[EMAIL_ADDRESS][DOMAIN_NAME]"
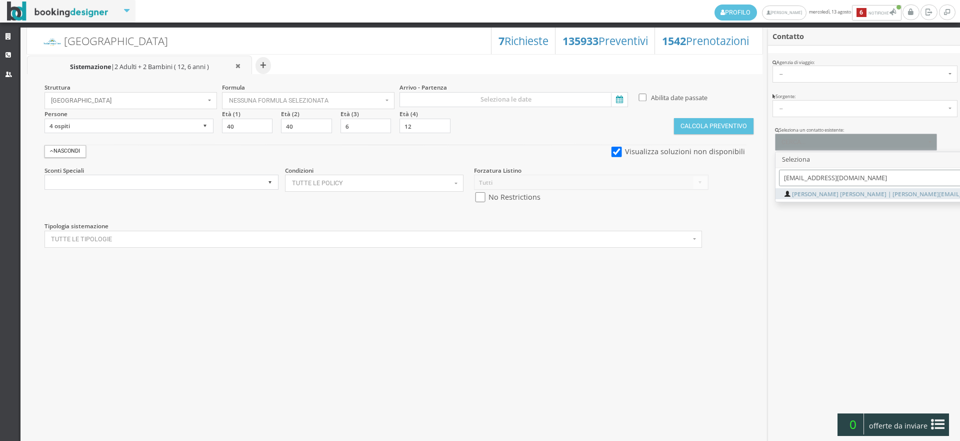
type input "[EMAIL_ADDRESS][DOMAIN_NAME]"
click at [831, 193] on span "[PERSON_NAME] [PERSON_NAME] | [PERSON_NAME][EMAIL_ADDRESS][DOMAIN_NAME] Telef.:…" at bounding box center [947, 194] width 310 height 9
select select "39791fca753911f0bcd50aeaebb5e02f"
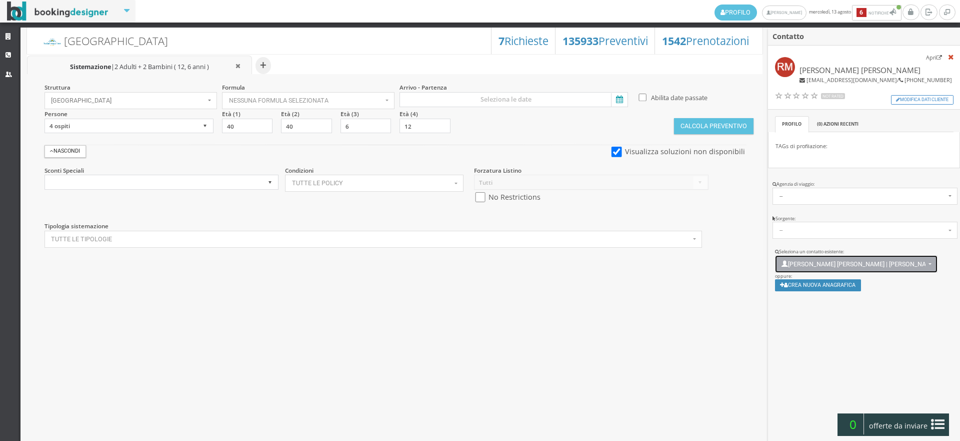
scroll to position [7, 0]
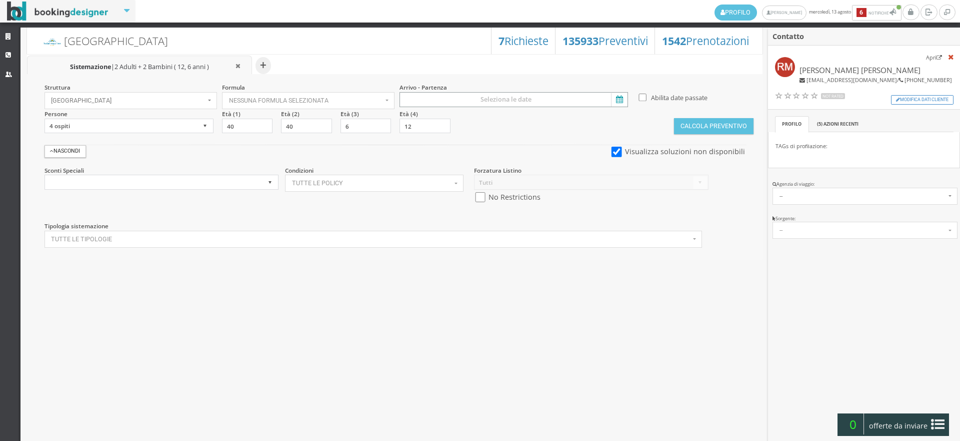
click at [530, 94] on input at bounding box center [514, 99] width 229 height 15
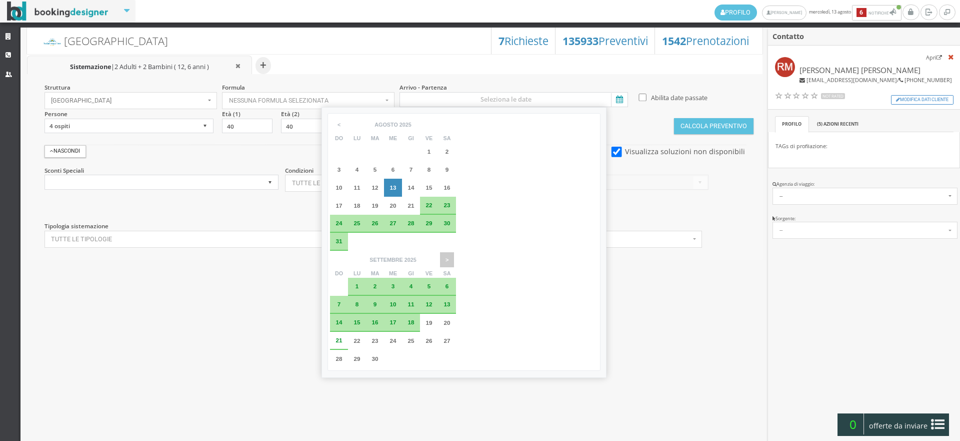
click at [454, 252] on span ">" at bounding box center [447, 259] width 14 height 15
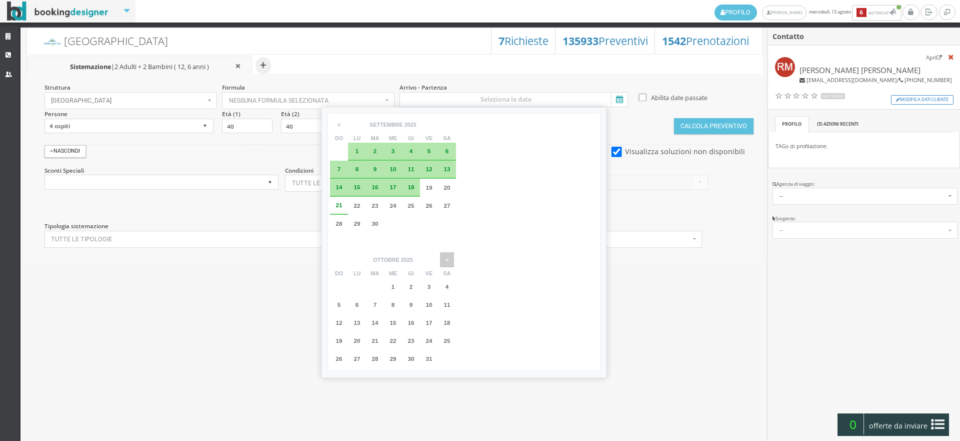
click at [454, 252] on span ">" at bounding box center [447, 259] width 14 height 15
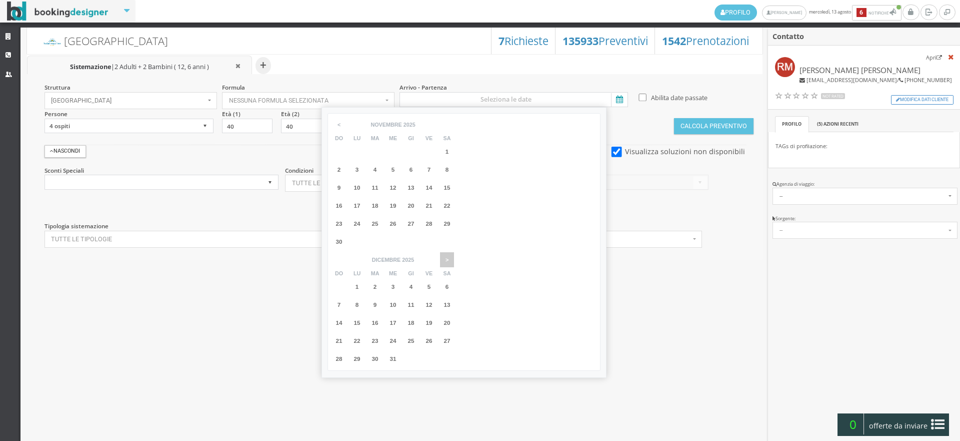
click at [454, 252] on span ">" at bounding box center [447, 259] width 14 height 15
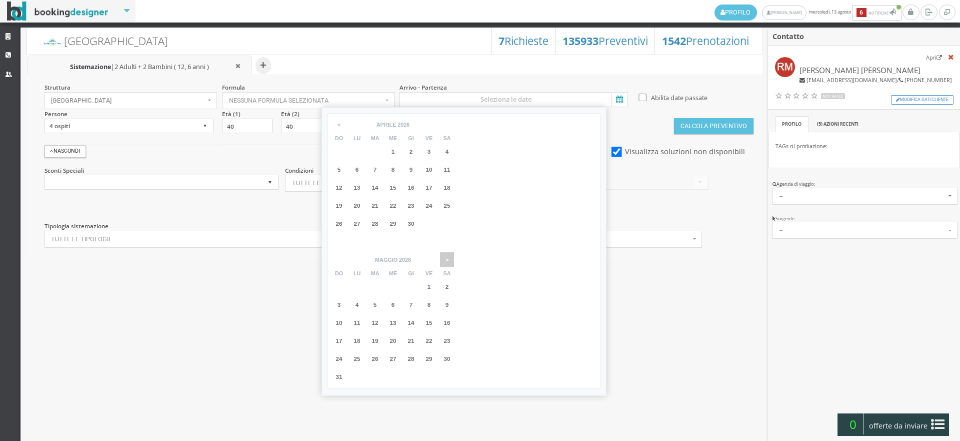
click at [454, 252] on span ">" at bounding box center [447, 259] width 14 height 15
click at [345, 320] on div "14" at bounding box center [339, 323] width 11 height 6
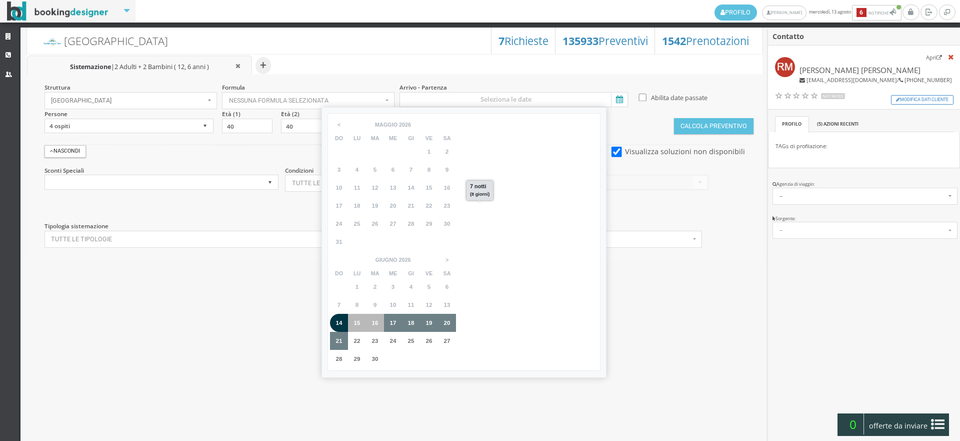
click at [345, 338] on div "21" at bounding box center [339, 341] width 11 height 6
type input "14 giu 2026 - 21 giu 2026"
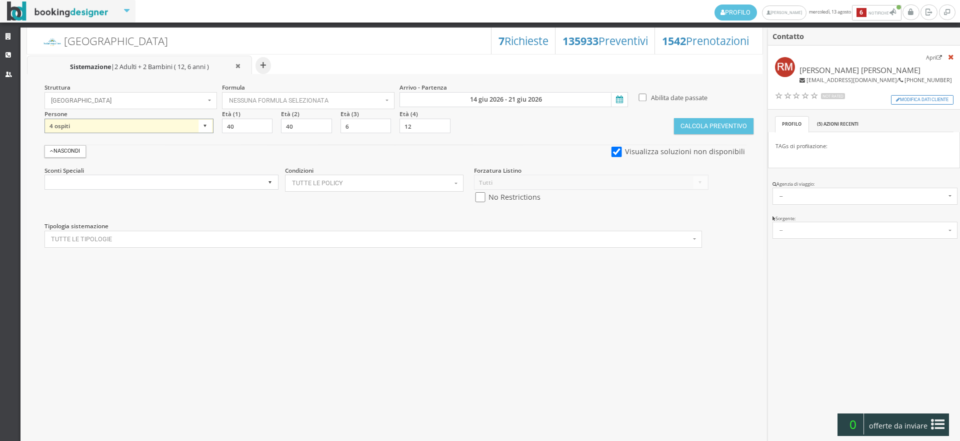
click at [142, 122] on select "1 ospite 2 ospiti 3 ospiti 4 ospiti 5 ospiti 6 ospiti 7 ospiti 8 ospiti 9 ospit…" at bounding box center [129, 126] width 169 height 15
select select "1"
click at [45, 119] on select "1 ospite 2 ospiti 3 ospiti 4 ospiti 5 ospiti 6 ospiti 7 ospiti 8 ospiti 9 ospit…" at bounding box center [129, 126] width 169 height 15
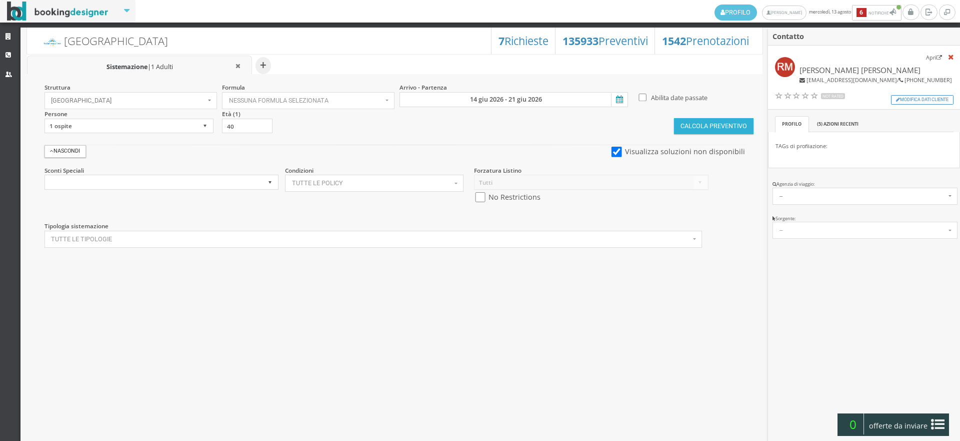
click at [710, 128] on button "Calcola Preventivo" at bounding box center [713, 126] width 79 height 16
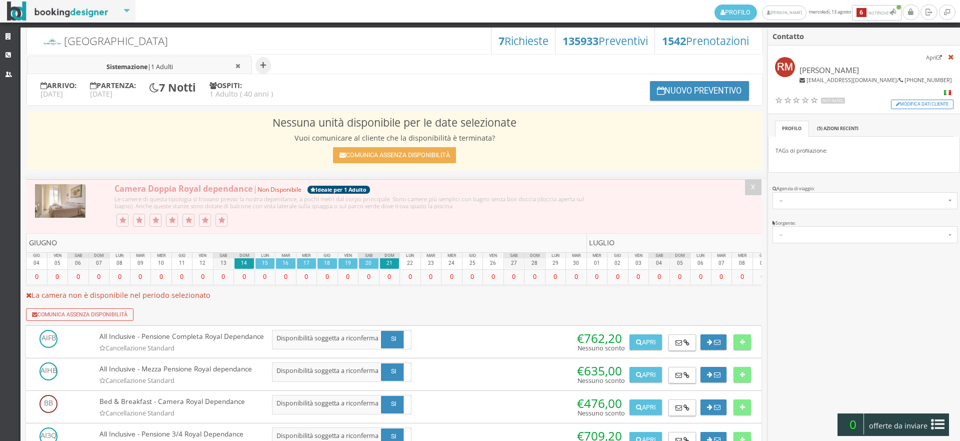
scroll to position [111, 0]
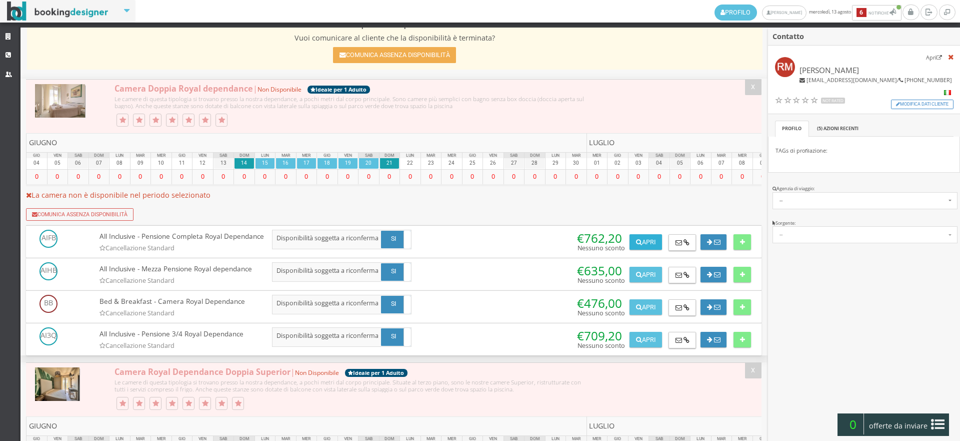
click at [640, 245] on button "Apri" at bounding box center [646, 242] width 32 height 16
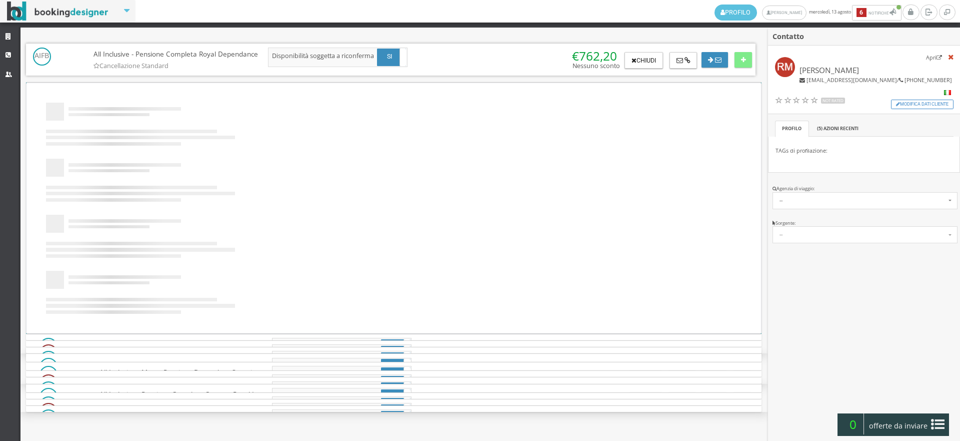
scroll to position [0, 0]
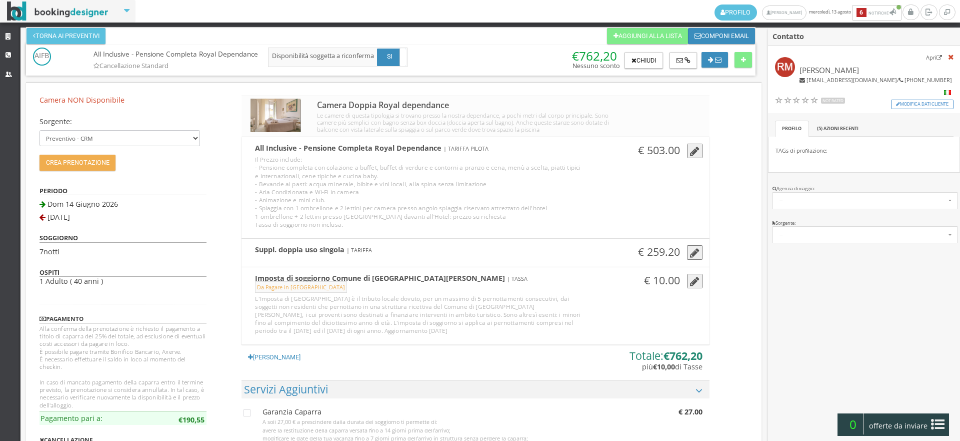
click at [690, 253] on icon "button" at bounding box center [695, 253] width 10 height 11
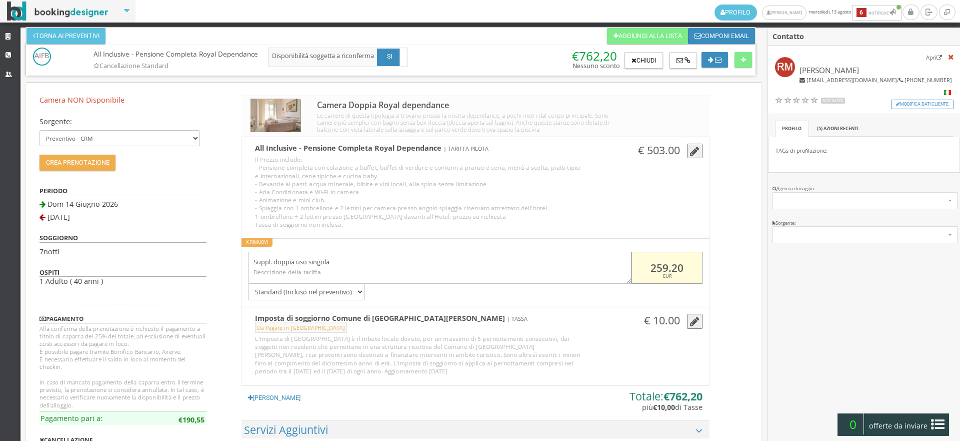
drag, startPoint x: 682, startPoint y: 266, endPoint x: 647, endPoint y: 265, distance: 35.5
click at [647, 265] on input "259.20" at bounding box center [667, 268] width 71 height 33
type input "180"
click at [737, 63] on button at bounding box center [744, 60] width 18 height 16
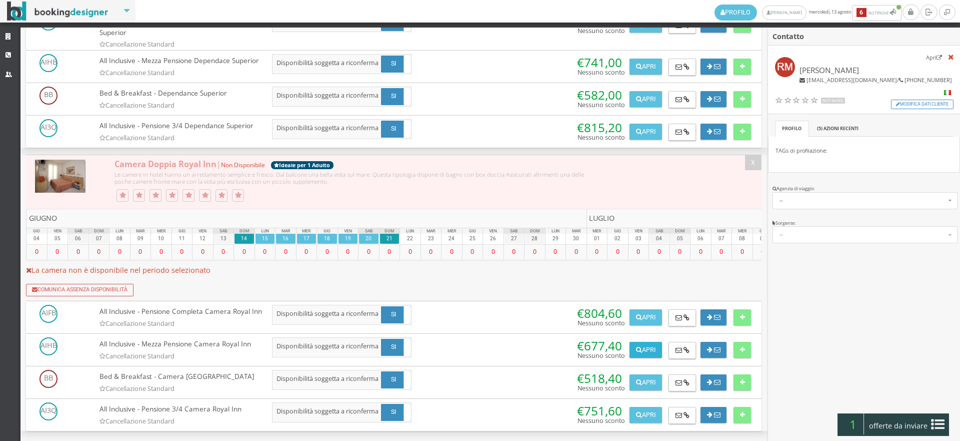
scroll to position [702, 0]
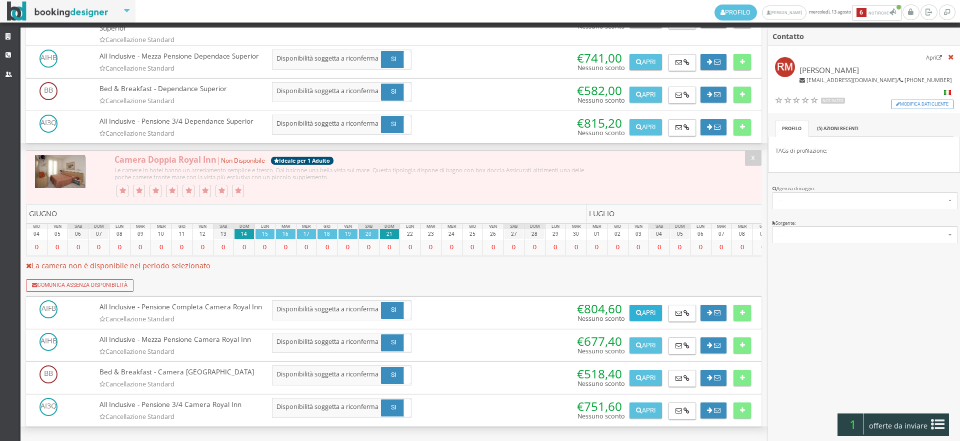
click at [636, 305] on button "Apri" at bounding box center [646, 313] width 32 height 16
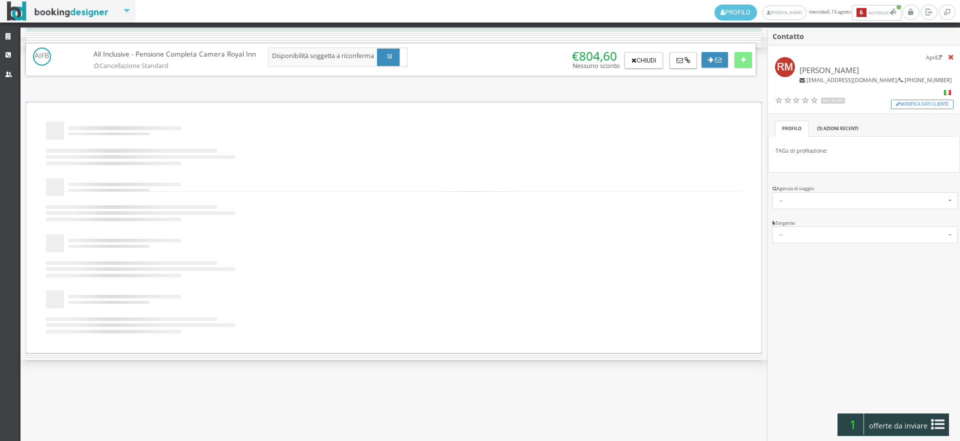
scroll to position [0, 0]
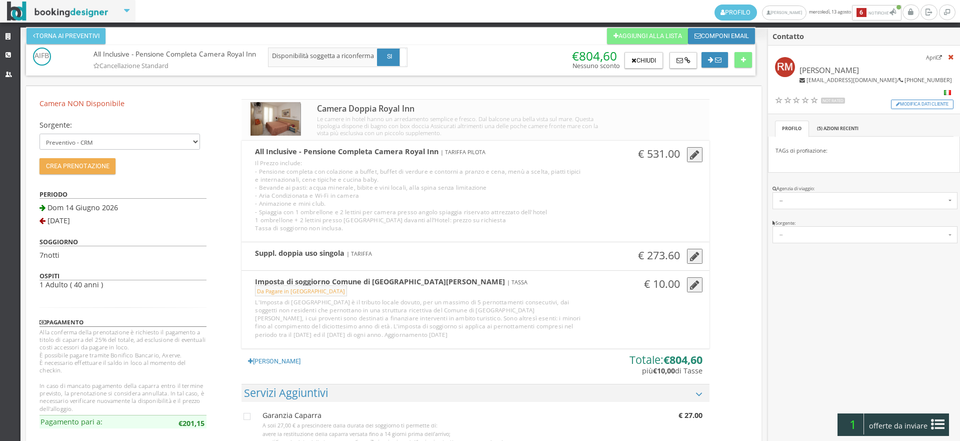
click at [693, 257] on icon "button" at bounding box center [695, 256] width 10 height 11
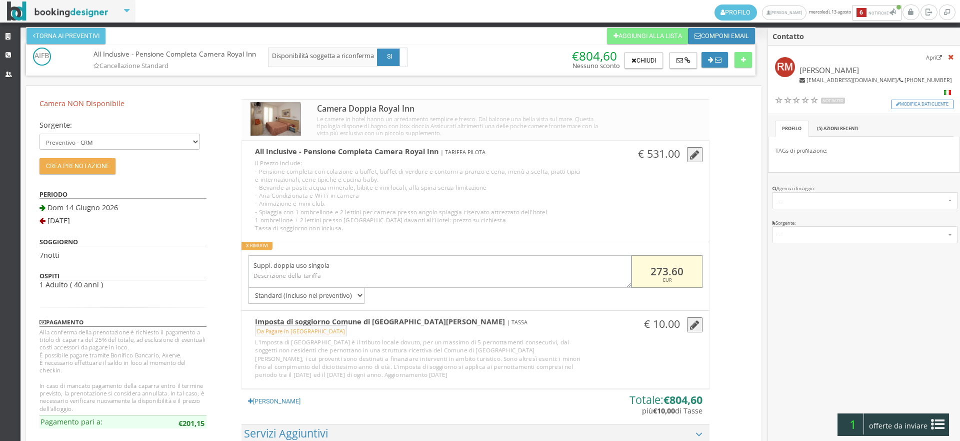
drag, startPoint x: 684, startPoint y: 267, endPoint x: 642, endPoint y: 269, distance: 42.1
click at [642, 269] on input "273.60" at bounding box center [667, 271] width 71 height 33
type input "180"
click at [749, 60] on button at bounding box center [744, 60] width 18 height 16
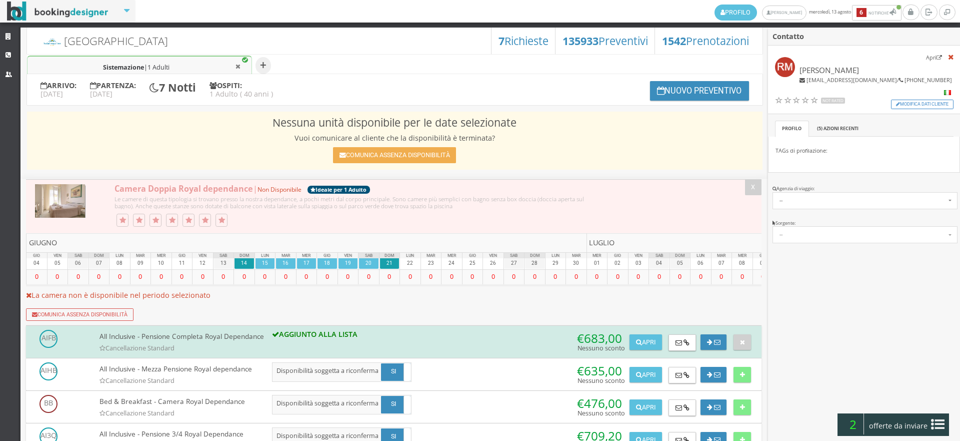
click at [912, 416] on div "2 offerte da inviare" at bounding box center [893, 424] width 111 height 23
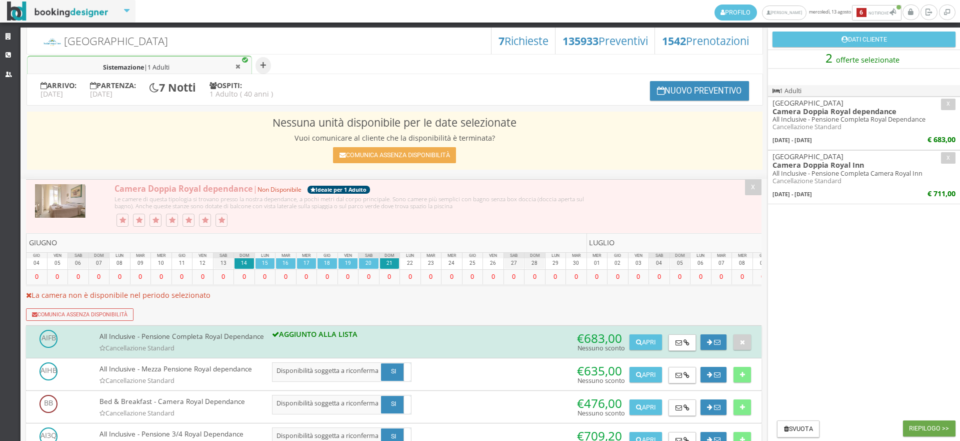
click at [916, 426] on button "Riepilogo >>" at bounding box center [929, 428] width 53 height 16
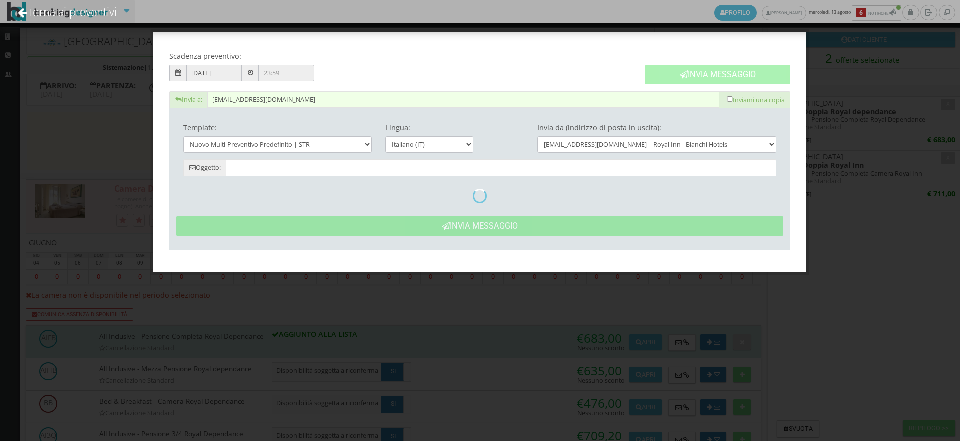
type input "Nuovo Preventivo - Ruth Meier Dal Molin dal 14/06/2026 al 21/06/2026"
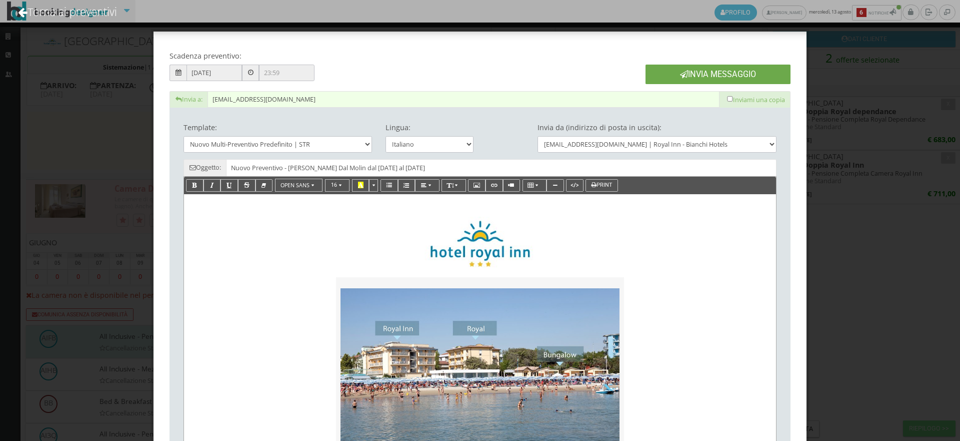
click at [740, 65] on button "Invia Messaggio" at bounding box center [718, 75] width 145 height 20
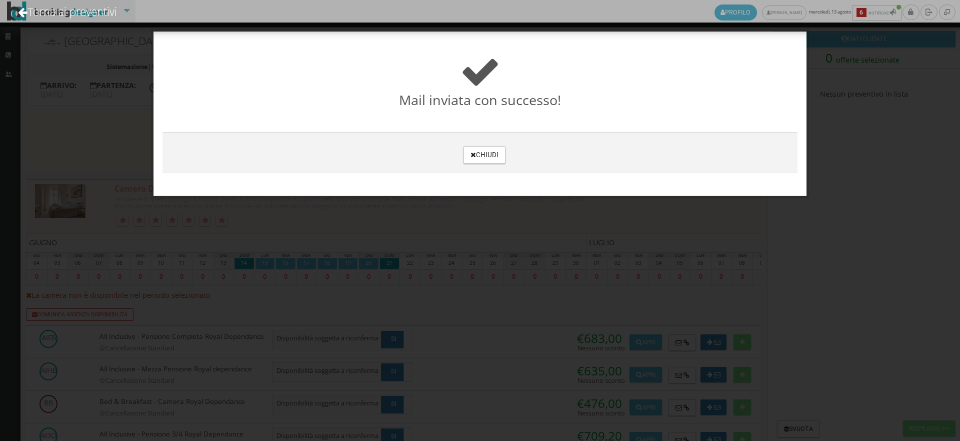
click at [497, 164] on div "Chiudi" at bounding box center [480, 152] width 635 height 41
click at [495, 159] on button "Chiudi" at bounding box center [485, 155] width 42 height 18
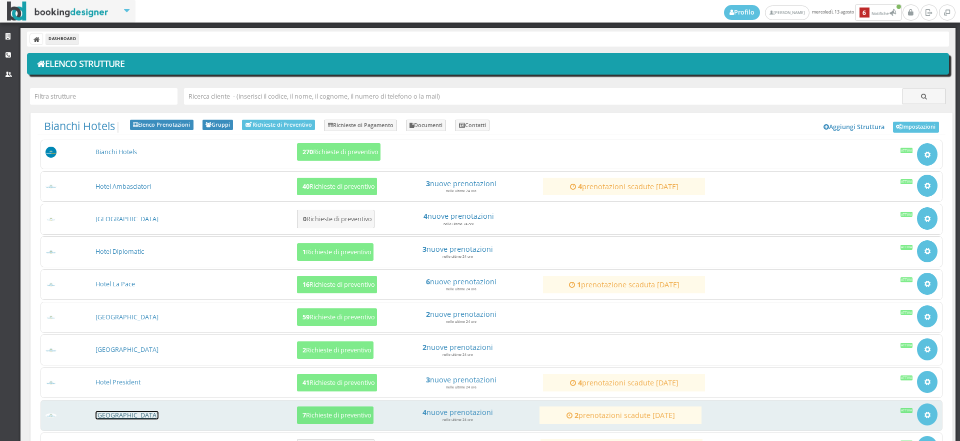
click at [133, 412] on link "[GEOGRAPHIC_DATA]" at bounding box center [127, 415] width 63 height 9
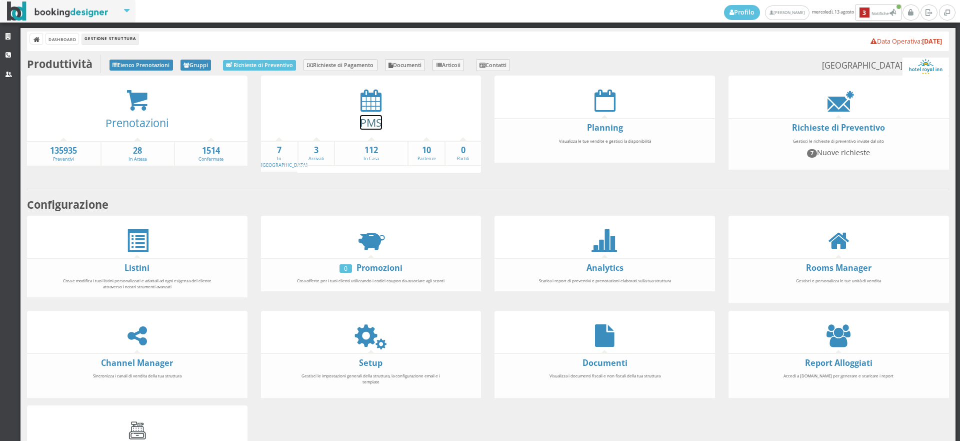
click at [370, 123] on link "PMS" at bounding box center [371, 122] width 22 height 15
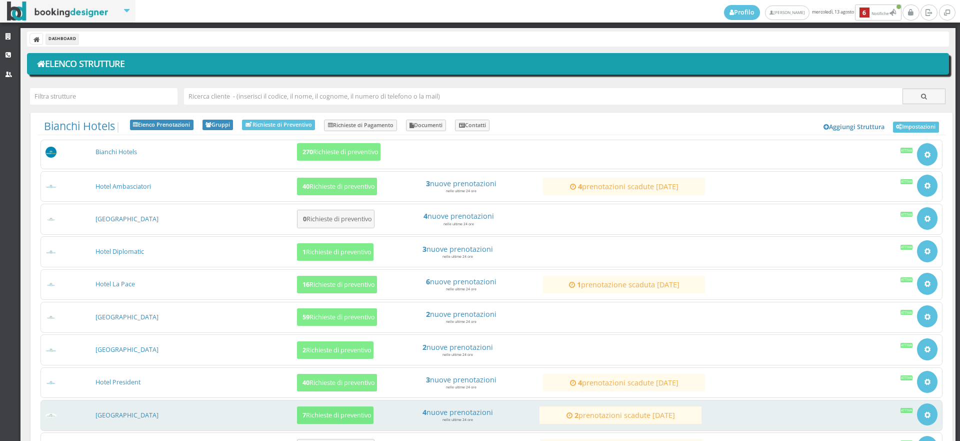
click at [142, 412] on h3 "[GEOGRAPHIC_DATA]" at bounding box center [193, 415] width 205 height 9
click at [138, 412] on link "[GEOGRAPHIC_DATA]" at bounding box center [127, 415] width 63 height 9
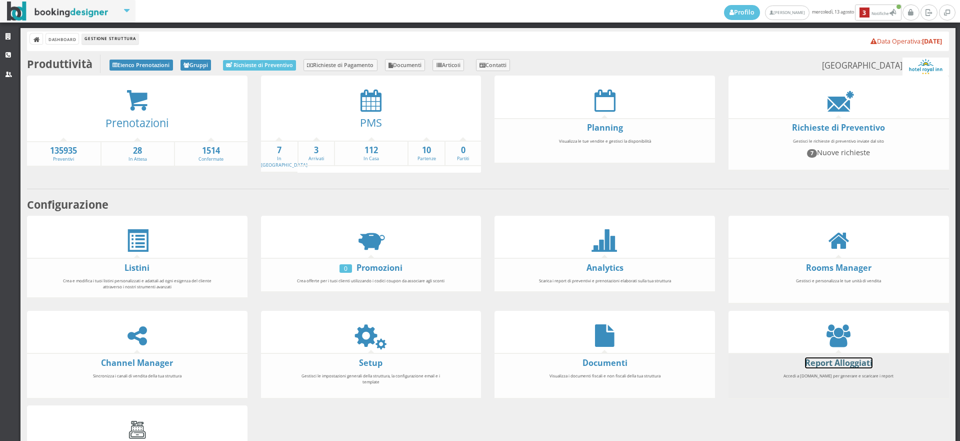
click at [820, 358] on link "Report Alloggiati" at bounding box center [839, 362] width 68 height 11
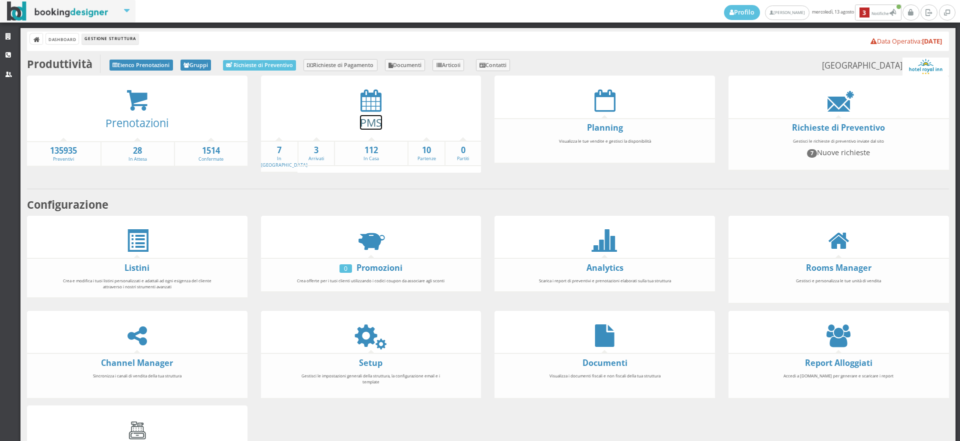
click at [368, 127] on link "PMS" at bounding box center [371, 122] width 22 height 15
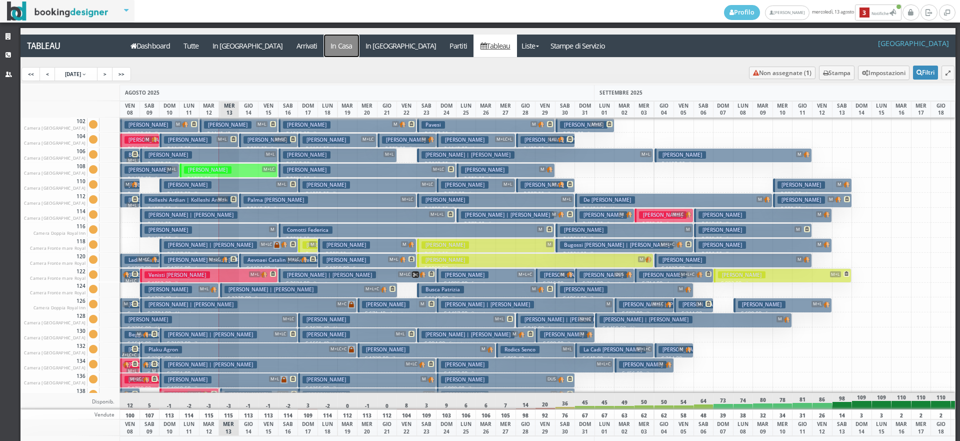
click at [324, 52] on a=pms-instay-reservations"] "In Casa" at bounding box center [341, 46] width 35 height 23
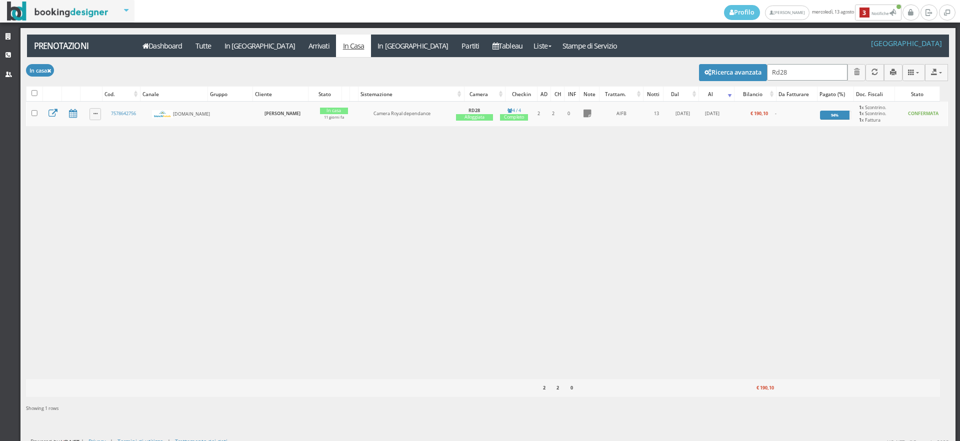
drag, startPoint x: 801, startPoint y: 75, endPoint x: 682, endPoint y: 72, distance: 119.6
click at [682, 72] on div "Modifica selezionati: Segna come "Arrivato" Segna come "Alloggiato" Segna come …" at bounding box center [487, 72] width 922 height 28
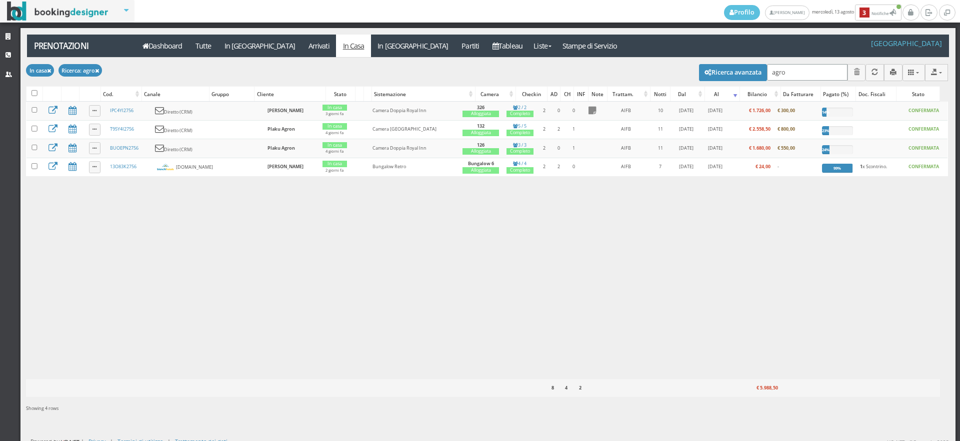
type input "agro'"
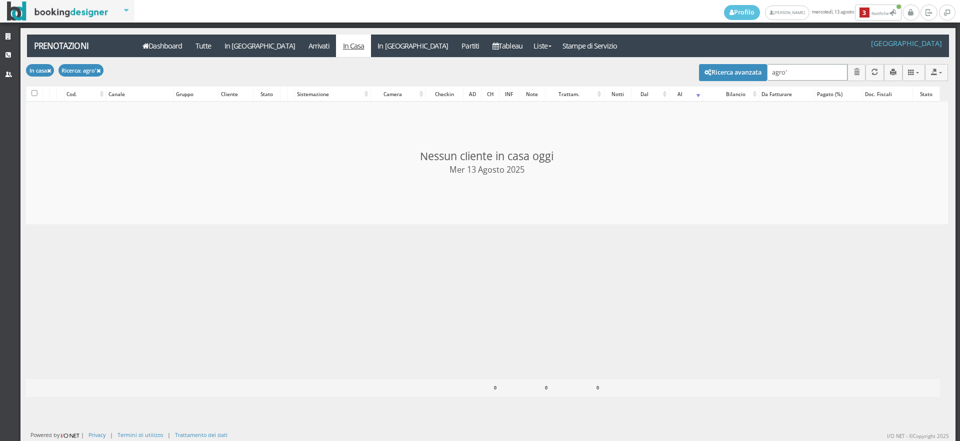
checkbox input "false"
type input "agro'"
click at [254, 52] on link "In [GEOGRAPHIC_DATA]" at bounding box center [260, 46] width 84 height 23
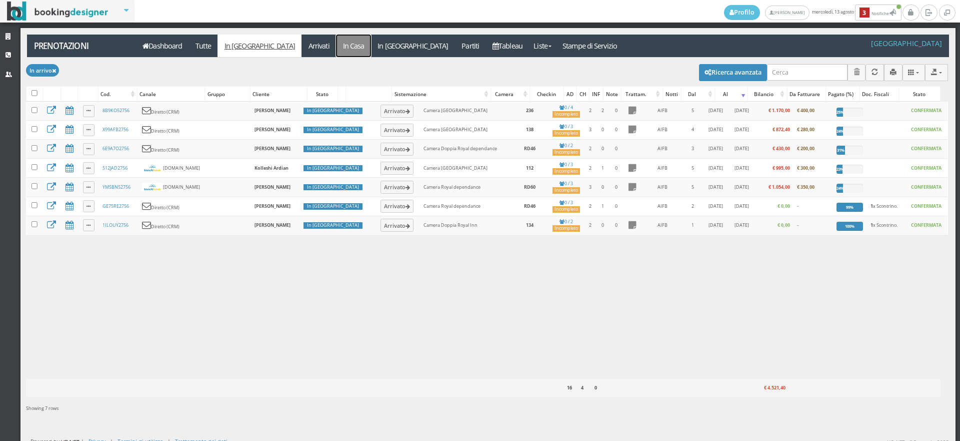
click at [336, 50] on link "In Casa" at bounding box center [353, 46] width 35 height 23
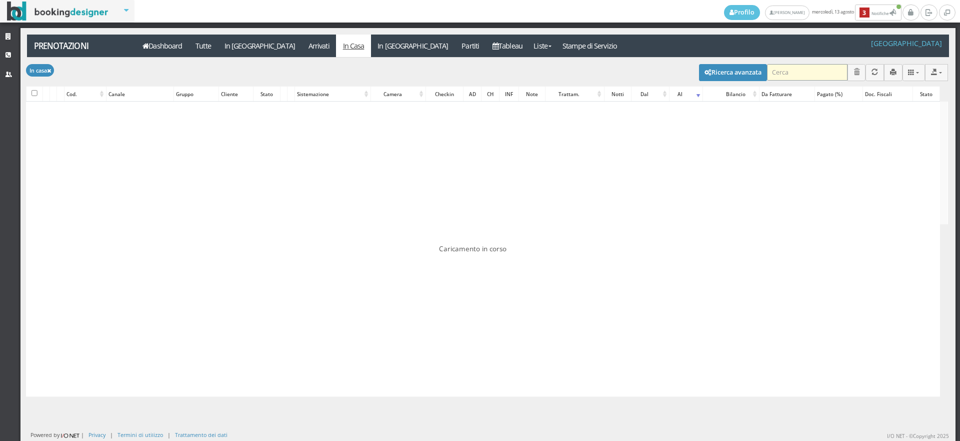
click at [776, 73] on input "search" at bounding box center [807, 72] width 81 height 17
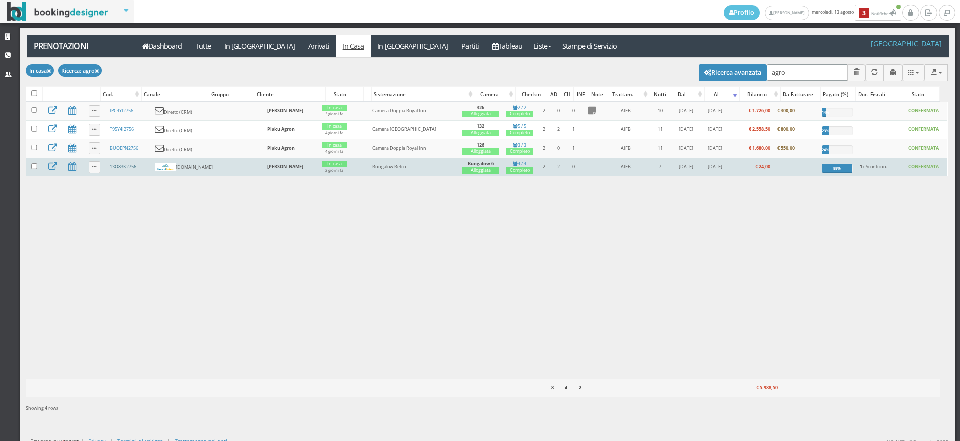
type input "agro"
click at [124, 170] on link "13O83K2756" at bounding box center [123, 166] width 27 height 7
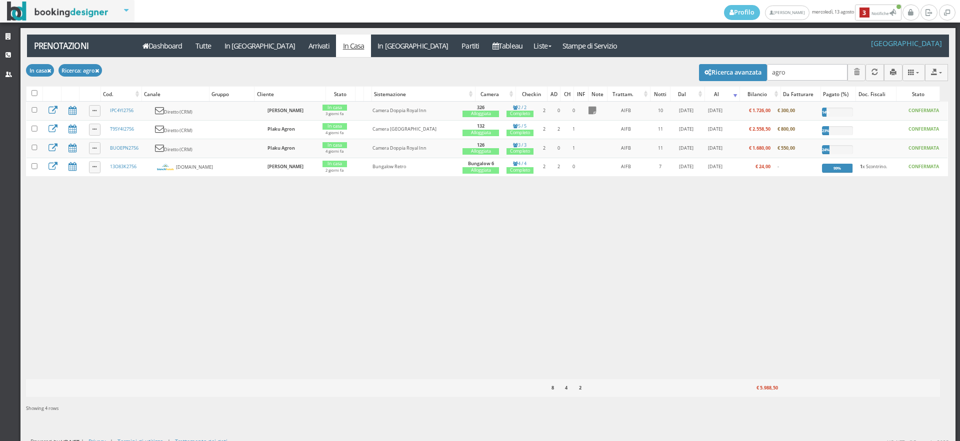
click at [0, 25] on div "Profilo [PERSON_NAME] mercoledì, 13 agosto 3 Notifiche Notifiche 3 Strutture CR…" at bounding box center [480, 220] width 960 height 441
click at [3, 33] on link "Strutture" at bounding box center [10, 37] width 21 height 18
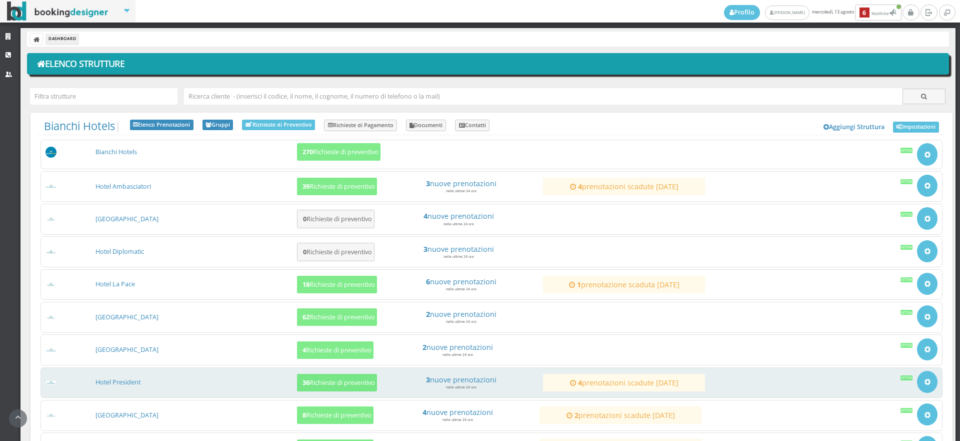
scroll to position [111, 0]
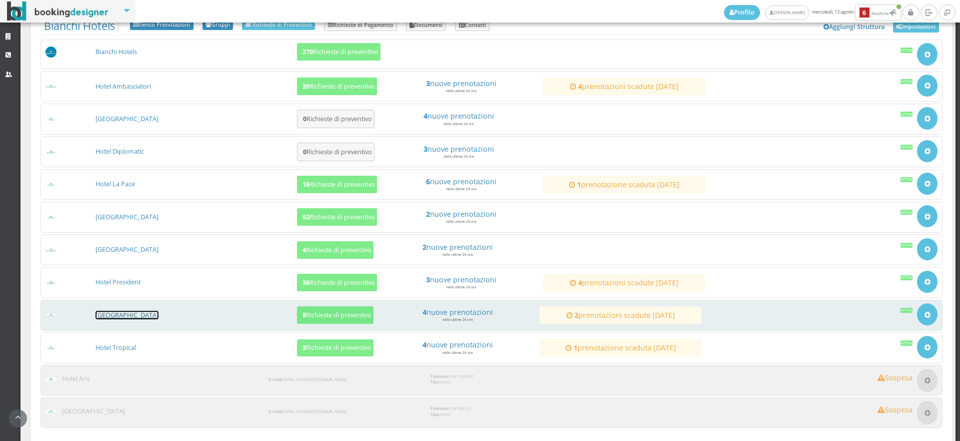
click at [118, 316] on link "[GEOGRAPHIC_DATA]" at bounding box center [127, 315] width 63 height 9
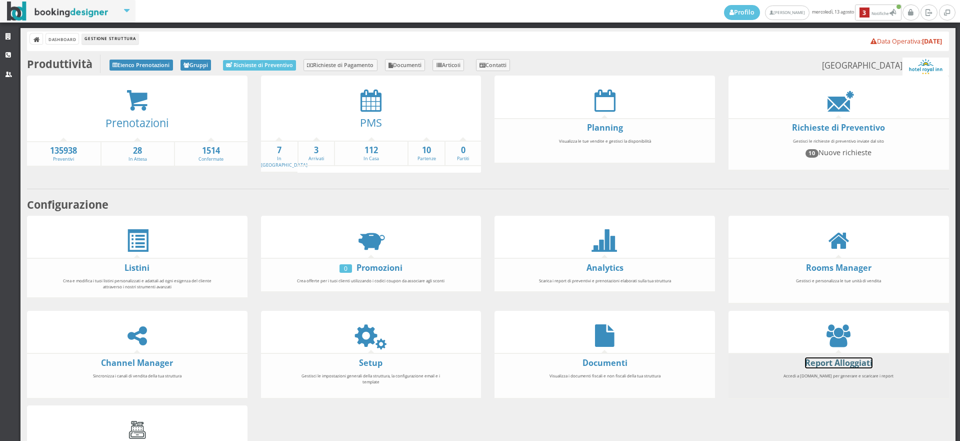
click at [806, 357] on link "Report Alloggiati" at bounding box center [839, 362] width 68 height 11
